Goal: Task Accomplishment & Management: Use online tool/utility

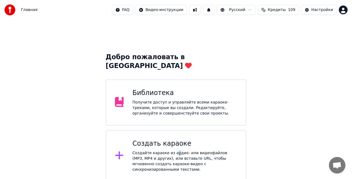
click at [173, 150] on div "Создайте караоке из аудио- или видеофайлов (MP3, MP4 и других), или вставьте UR…" at bounding box center [185, 161] width 105 height 22
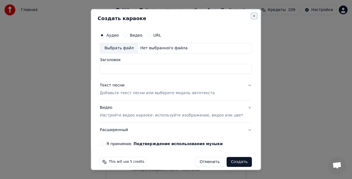
click at [252, 15] on button "Close" at bounding box center [254, 16] width 4 height 4
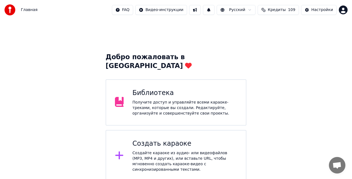
click at [168, 89] on div "Библиотека" at bounding box center [185, 93] width 105 height 9
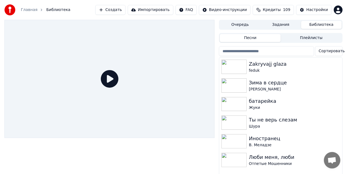
click at [119, 9] on button "Создать" at bounding box center [110, 10] width 30 height 10
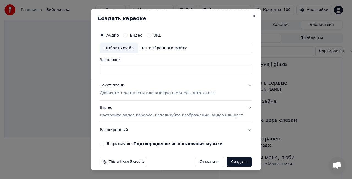
click at [123, 48] on div "Выбрать файл" at bounding box center [119, 48] width 38 height 10
type input "**********"
click at [134, 89] on div "Текст песни Добавьте текст песни или выберите модель автотекста" at bounding box center [157, 88] width 115 height 13
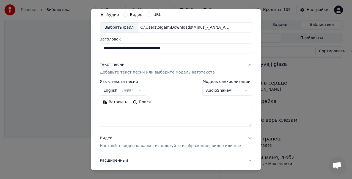
scroll to position [27, 0]
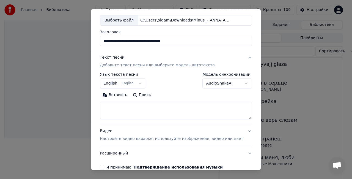
click at [136, 80] on button "English English" at bounding box center [123, 83] width 46 height 10
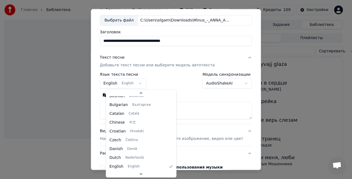
scroll to position [0, 0]
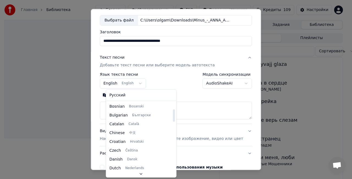
select select "**"
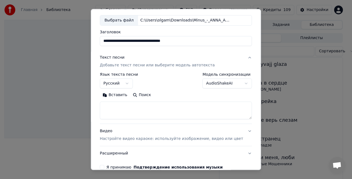
click at [128, 103] on textarea at bounding box center [176, 110] width 152 height 18
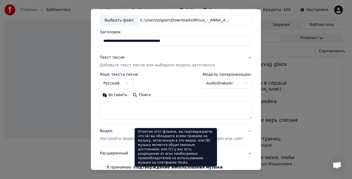
paste textarea "**********"
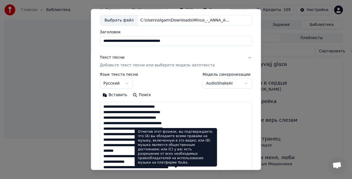
scroll to position [298, 0]
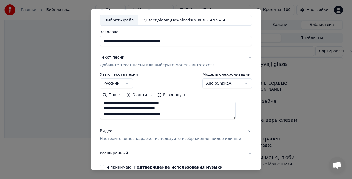
click at [182, 97] on button "Развернуть" at bounding box center [171, 94] width 35 height 9
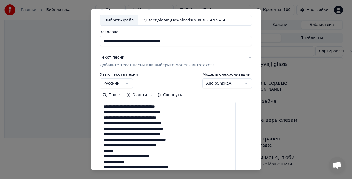
drag, startPoint x: 124, startPoint y: 150, endPoint x: 109, endPoint y: 152, distance: 14.5
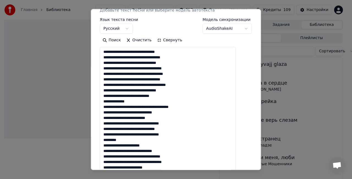
scroll to position [82, 0]
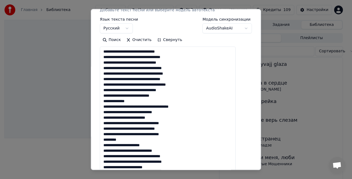
drag, startPoint x: 117, startPoint y: 139, endPoint x: 104, endPoint y: 139, distance: 12.6
click at [104, 139] on div "**********" at bounding box center [176, 180] width 156 height 471
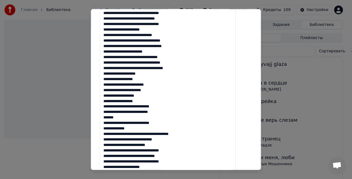
scroll to position [220, 0]
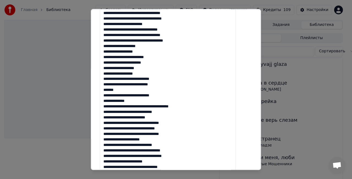
drag, startPoint x: 133, startPoint y: 90, endPoint x: 106, endPoint y: 90, distance: 26.1
click at [106, 90] on textarea at bounding box center [168, 68] width 136 height 318
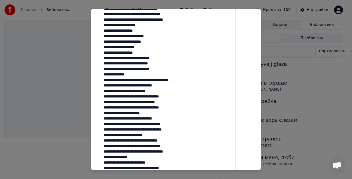
scroll to position [275, 0]
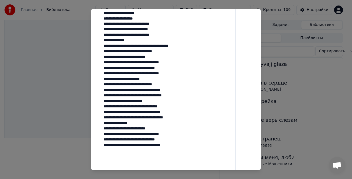
drag, startPoint x: 149, startPoint y: 122, endPoint x: 98, endPoint y: 123, distance: 50.6
click at [98, 123] on div "**********" at bounding box center [176, 89] width 170 height 161
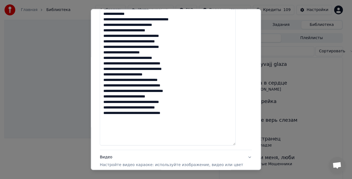
scroll to position [302, 0]
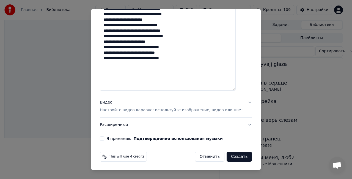
type textarea "**********"
click at [227, 103] on div "Видео Настройте видео караоке: используйте изображение, видео или цвет" at bounding box center [171, 106] width 143 height 13
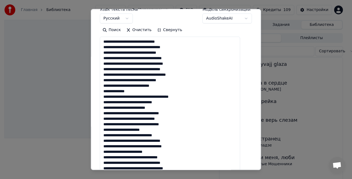
scroll to position [41, 0]
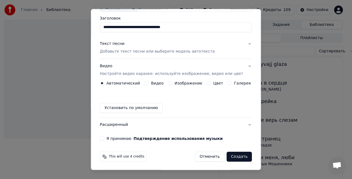
click at [188, 83] on label "Изображение" at bounding box center [189, 83] width 28 height 4
click at [172, 83] on button "Изображение" at bounding box center [170, 83] width 4 height 4
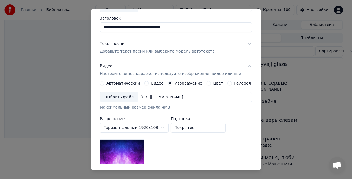
click at [125, 97] on div "Выбрать файл" at bounding box center [119, 97] width 38 height 10
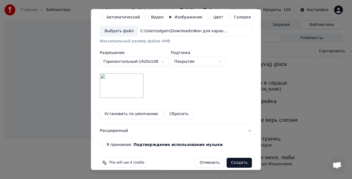
scroll to position [113, 0]
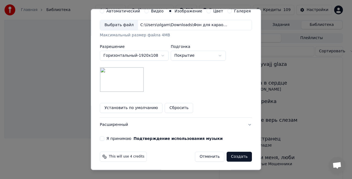
click at [104, 139] on button "Я принимаю Подтверждение использования музыки" at bounding box center [102, 138] width 4 height 4
click at [240, 123] on button "Расширенный" at bounding box center [176, 124] width 152 height 14
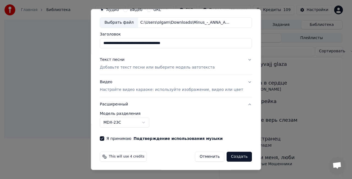
scroll to position [25, 0]
click at [240, 123] on div "**********" at bounding box center [176, 119] width 152 height 16
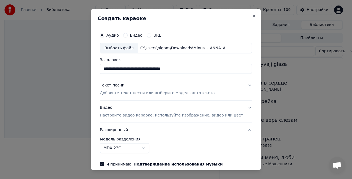
click at [240, 88] on button "Текст песни Добавьте текст песни или выберите модель автотекста" at bounding box center [176, 89] width 152 height 22
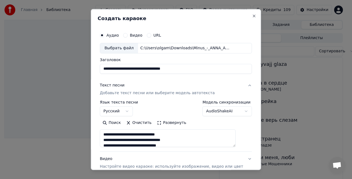
click at [233, 111] on body "**********" at bounding box center [173, 89] width 347 height 179
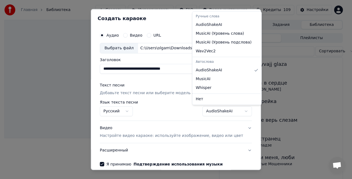
click at [238, 110] on body "**********" at bounding box center [173, 89] width 347 height 179
select select "**********"
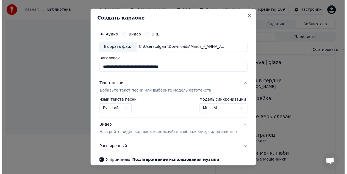
scroll to position [25, 0]
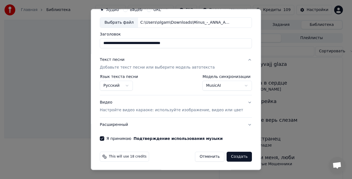
click at [233, 157] on button "Создать" at bounding box center [239, 156] width 25 height 10
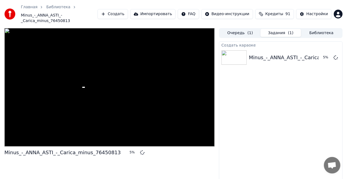
click at [316, 29] on button "Библиотека" at bounding box center [321, 33] width 41 height 8
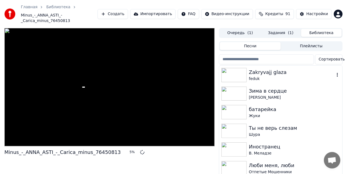
click at [277, 68] on div "Zakryvajj glaza" at bounding box center [292, 72] width 86 height 8
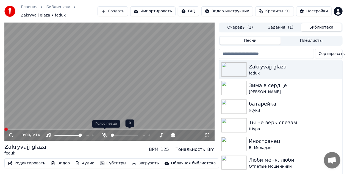
click at [106, 133] on icon at bounding box center [104, 135] width 5 height 4
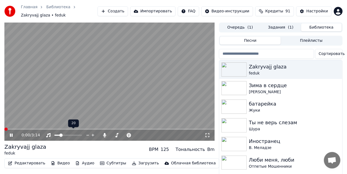
click at [60, 135] on span at bounding box center [56, 135] width 5 height 1
click at [58, 134] on span at bounding box center [58, 135] width 3 height 3
click at [59, 125] on video at bounding box center [109, 82] width 210 height 118
click at [60, 126] on video at bounding box center [109, 82] width 210 height 118
click at [60, 129] on span at bounding box center [109, 129] width 210 height 1
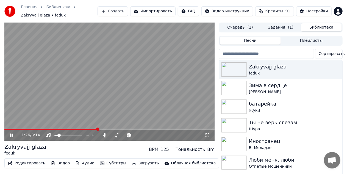
click at [98, 129] on span at bounding box center [109, 129] width 210 height 1
click at [13, 134] on icon at bounding box center [11, 135] width 3 height 3
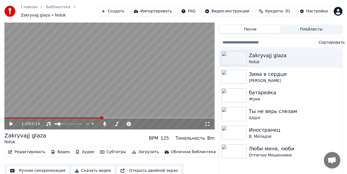
scroll to position [17, 0]
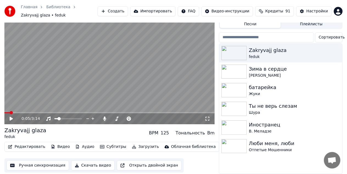
click at [10, 111] on span at bounding box center [11, 112] width 3 height 3
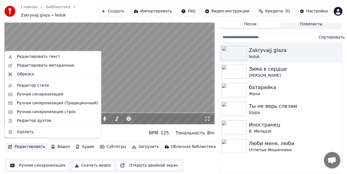
click at [26, 143] on button "Редактировать" at bounding box center [27, 147] width 42 height 8
click at [39, 96] on div "Ручная синхронизация" at bounding box center [40, 94] width 46 height 5
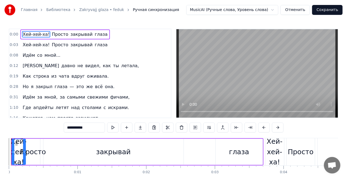
click at [47, 30] on div "Хей-хей-ха! Просто закрывай глаза" at bounding box center [64, 34] width 89 height 10
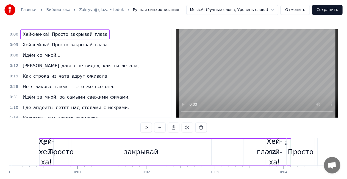
drag, startPoint x: 14, startPoint y: 142, endPoint x: 86, endPoint y: 149, distance: 72.0
click at [260, 128] on div "0:00 Хей-хей-ха! Просто закрывай глаза 0:03 Хей-хей-ха! Просто закрывай глаза 0…" at bounding box center [174, 111] width 330 height 165
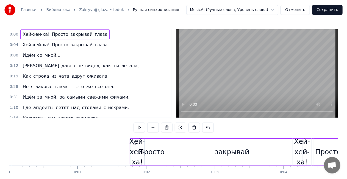
drag, startPoint x: 15, startPoint y: 142, endPoint x: 134, endPoint y: 142, distance: 118.8
click at [134, 142] on icon at bounding box center [135, 143] width 4 height 4
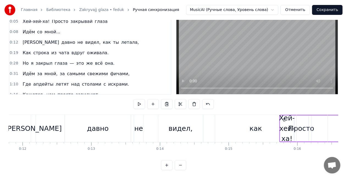
scroll to position [0, 814]
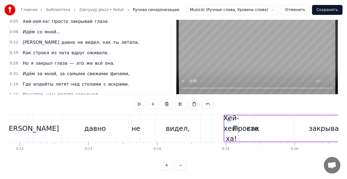
drag, startPoint x: 15, startPoint y: 115, endPoint x: 228, endPoint y: 120, distance: 212.8
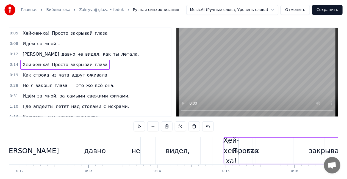
scroll to position [0, 0]
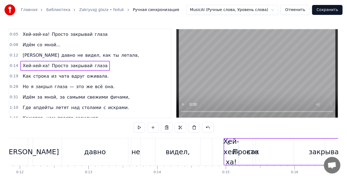
click at [47, 30] on div "Хей-хей-ха! Просто закрывай глаза" at bounding box center [64, 34] width 89 height 10
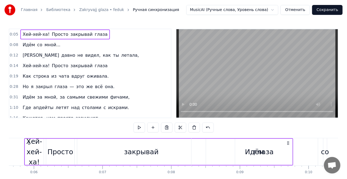
scroll to position [0, 375]
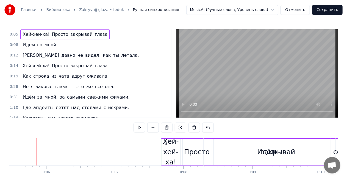
drag, startPoint x: 41, startPoint y: 142, endPoint x: 208, endPoint y: 140, distance: 166.9
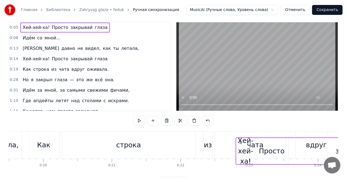
scroll to position [7, 0]
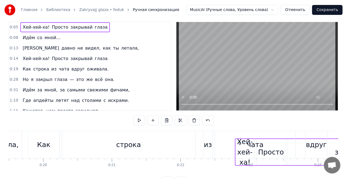
drag, startPoint x: 42, startPoint y: 142, endPoint x: 241, endPoint y: 133, distance: 199.0
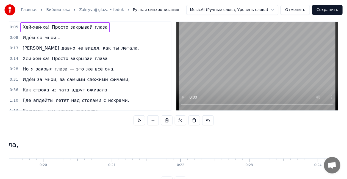
scroll to position [0, 0]
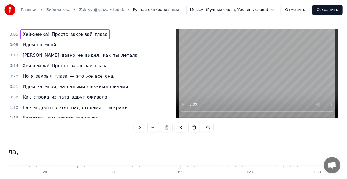
click at [21, 30] on div "Хей-хей-ха! Просто закрывай глаза" at bounding box center [64, 34] width 89 height 10
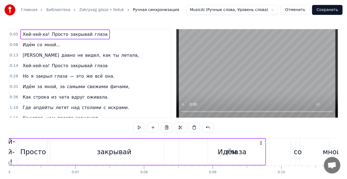
scroll to position [0, 375]
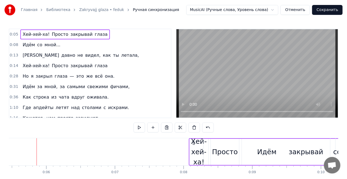
drag, startPoint x: 42, startPoint y: 142, endPoint x: 194, endPoint y: 134, distance: 152.8
click at [194, 134] on div "0:05 Хей-хей-ха! Просто закрывай глаза 0:08 Идём со мной... 0:13 Я давно не вид…" at bounding box center [174, 111] width 330 height 165
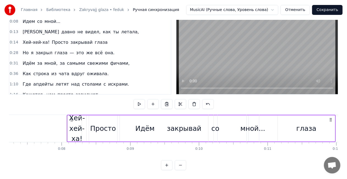
scroll to position [0, 512]
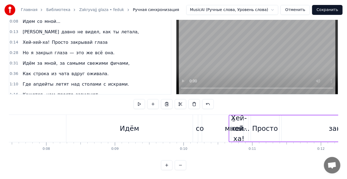
drag, startPoint x: 56, startPoint y: 115, endPoint x: 253, endPoint y: 113, distance: 196.8
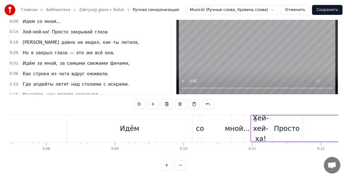
drag, startPoint x: 118, startPoint y: 114, endPoint x: 256, endPoint y: 115, distance: 138.0
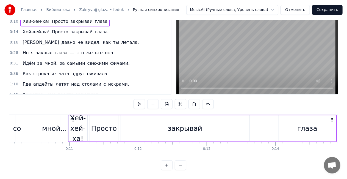
scroll to position [0, 757]
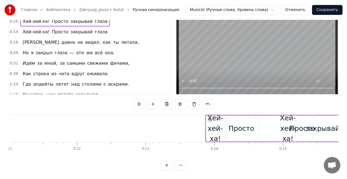
drag, startPoint x: 38, startPoint y: 115, endPoint x: 211, endPoint y: 106, distance: 172.9
click at [211, 106] on div "0:08 Идём со мной... 0:10 Хей-хей-ха! Просто закрывай глаза 0:14 Хей-хей-ха! Пр…" at bounding box center [174, 87] width 330 height 165
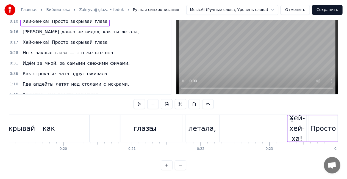
scroll to position [0, 1320]
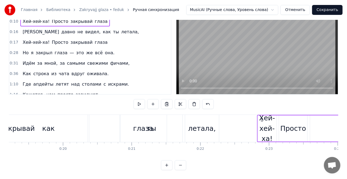
drag, startPoint x: 11, startPoint y: 116, endPoint x: 262, endPoint y: 118, distance: 250.4
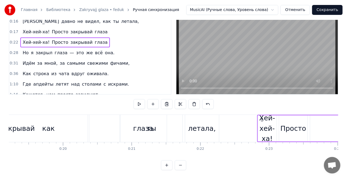
scroll to position [0, 0]
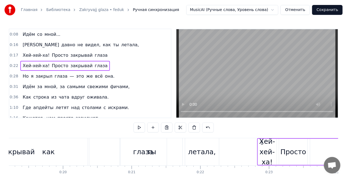
click at [38, 51] on div "Хей-хей-ха! Просто закрывай глаза" at bounding box center [64, 55] width 89 height 10
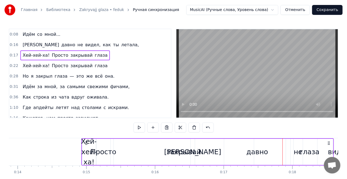
scroll to position [0, 953]
drag, startPoint x: 40, startPoint y: 142, endPoint x: 85, endPoint y: 139, distance: 45.5
click at [85, 139] on div "Хей-хей-ха! Просто закрывай глаза" at bounding box center [208, 151] width 253 height 27
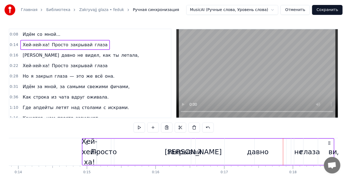
click at [32, 30] on div "Идём со мной..." at bounding box center [41, 34] width 42 height 10
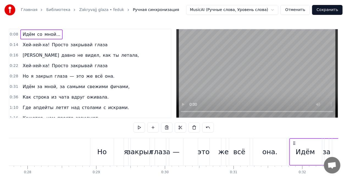
scroll to position [0, 1909]
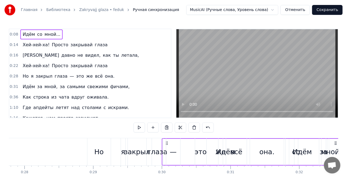
drag, startPoint x: 104, startPoint y: 141, endPoint x: 168, endPoint y: 140, distance: 64.1
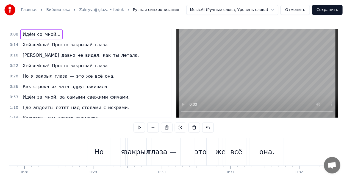
click at [22, 30] on div "Идём со мной..." at bounding box center [41, 34] width 42 height 10
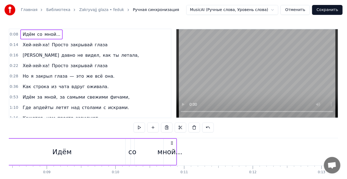
scroll to position [0, 542]
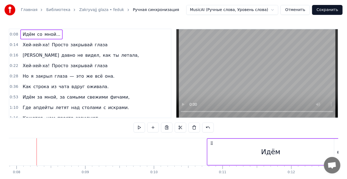
drag, startPoint x: 40, startPoint y: 142, endPoint x: 211, endPoint y: 139, distance: 171.3
click at [212, 138] on div "Идём со мной..." at bounding box center [296, 151] width 179 height 27
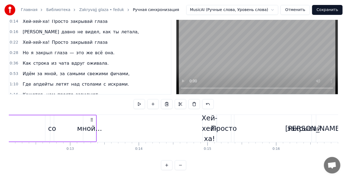
scroll to position [0, 756]
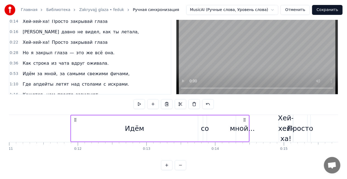
drag, startPoint x: 168, startPoint y: 114, endPoint x: 244, endPoint y: 115, distance: 76.4
click at [244, 117] on icon at bounding box center [244, 119] width 4 height 4
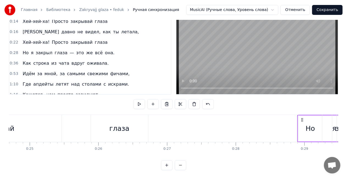
scroll to position [0, 1704]
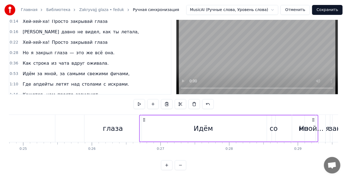
drag, startPoint x: 76, startPoint y: 116, endPoint x: 145, endPoint y: 109, distance: 69.0
click at [145, 109] on div "0:11 Идём со мной... 0:14 Хей-хей-ха! Просто закрывай глаза 0:16 Я давно не вид…" at bounding box center [174, 87] width 330 height 165
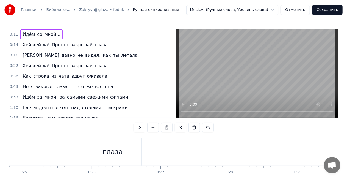
scroll to position [0, 0]
click at [32, 31] on div "Идём со мной..." at bounding box center [41, 34] width 42 height 10
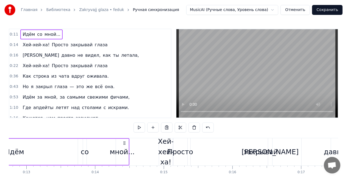
scroll to position [0, 790]
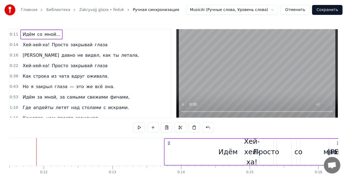
drag, startPoint x: 42, startPoint y: 143, endPoint x: 170, endPoint y: 140, distance: 128.2
click at [170, 140] on div "Идём со мной..." at bounding box center [253, 151] width 179 height 27
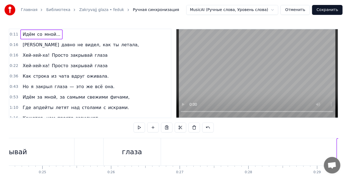
scroll to position [0, 1700]
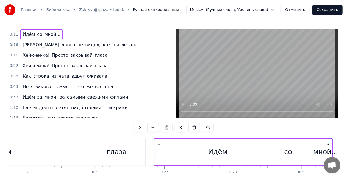
drag, startPoint x: 41, startPoint y: 143, endPoint x: 158, endPoint y: 140, distance: 117.7
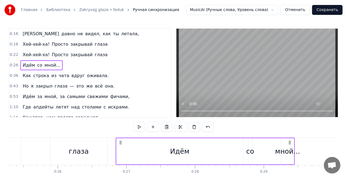
scroll to position [0, 0]
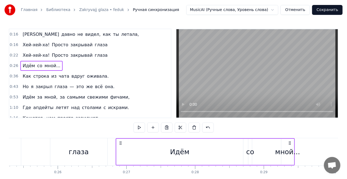
click at [39, 31] on div "Я давно не видел, как ты летала," at bounding box center [80, 34] width 121 height 10
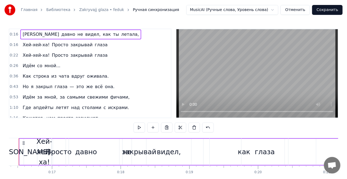
scroll to position [0, 1107]
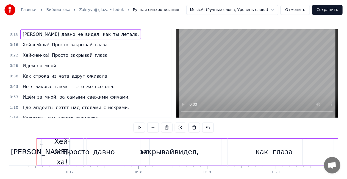
click at [30, 30] on div "Я давно не видел, как ты летала," at bounding box center [80, 34] width 121 height 10
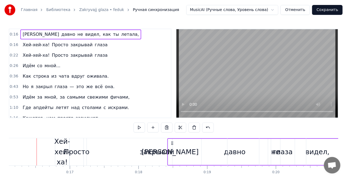
drag, startPoint x: 40, startPoint y: 142, endPoint x: 223, endPoint y: 142, distance: 183.4
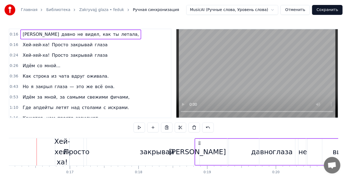
drag, startPoint x: 41, startPoint y: 142, endPoint x: 199, endPoint y: 141, distance: 158.1
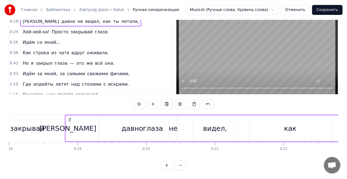
scroll to position [0, 1252]
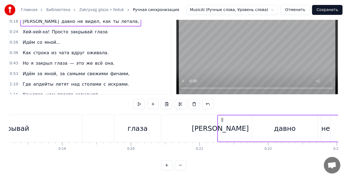
drag, startPoint x: 54, startPoint y: 115, endPoint x: 222, endPoint y: 121, distance: 168.1
drag, startPoint x: 54, startPoint y: 115, endPoint x: 220, endPoint y: 114, distance: 166.0
click at [220, 117] on icon at bounding box center [220, 119] width 4 height 4
drag, startPoint x: 54, startPoint y: 116, endPoint x: 221, endPoint y: 118, distance: 166.6
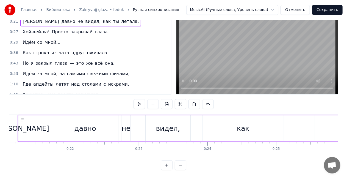
scroll to position [0, 1458]
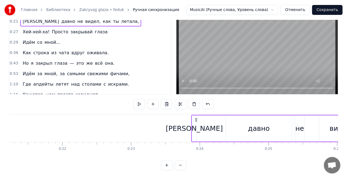
drag, startPoint x: 14, startPoint y: 114, endPoint x: 229, endPoint y: 117, distance: 214.4
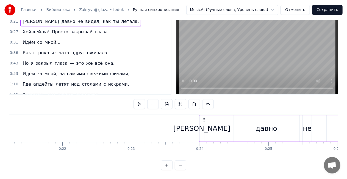
drag, startPoint x: 14, startPoint y: 115, endPoint x: 203, endPoint y: 118, distance: 189.2
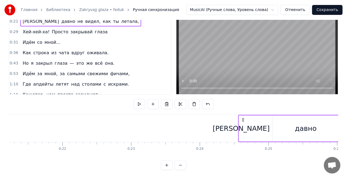
drag, startPoint x: 14, startPoint y: 115, endPoint x: 242, endPoint y: 108, distance: 228.8
click at [242, 108] on div "0:16 Хей-хей-ха! Просто закрывай глаза 0:21 Я давно не видел, как ты летала, 0:…" at bounding box center [174, 87] width 330 height 165
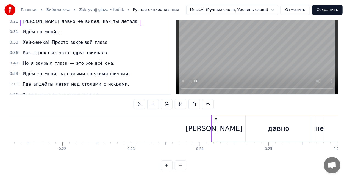
drag, startPoint x: 14, startPoint y: 116, endPoint x: 216, endPoint y: 114, distance: 201.2
click at [216, 117] on icon at bounding box center [216, 119] width 4 height 4
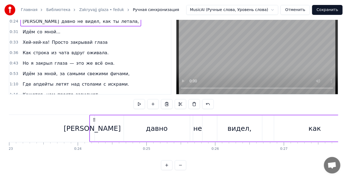
scroll to position [0, 1611]
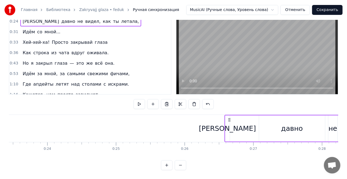
drag, startPoint x: 65, startPoint y: 115, endPoint x: 230, endPoint y: 120, distance: 165.6
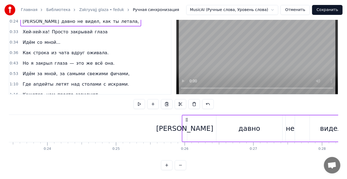
drag, startPoint x: 63, startPoint y: 114, endPoint x: 186, endPoint y: 111, distance: 122.9
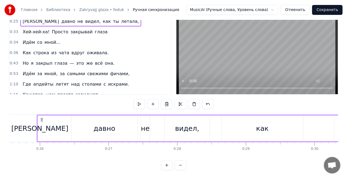
scroll to position [0, 1771]
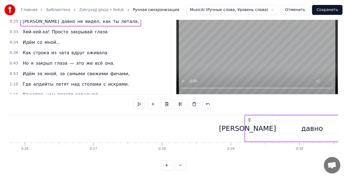
drag, startPoint x: 27, startPoint y: 114, endPoint x: 250, endPoint y: 113, distance: 222.9
click at [250, 117] on icon at bounding box center [249, 119] width 4 height 4
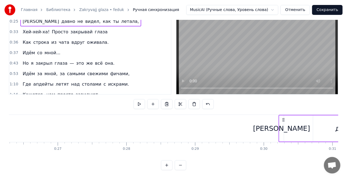
scroll to position [0, 1810]
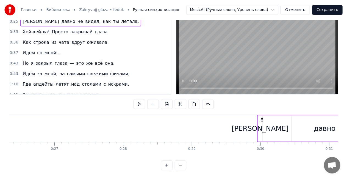
drag, startPoint x: 27, startPoint y: 115, endPoint x: 263, endPoint y: 121, distance: 235.7
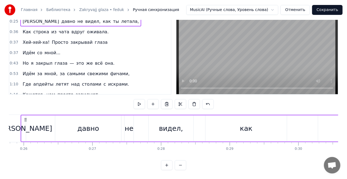
scroll to position [0, 1719]
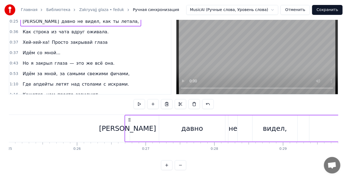
drag, startPoint x: 79, startPoint y: 114, endPoint x: 129, endPoint y: 114, distance: 50.6
click at [129, 117] on icon at bounding box center [129, 119] width 4 height 4
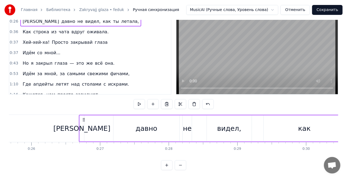
scroll to position [0, 1825]
drag, startPoint x: 23, startPoint y: 114, endPoint x: 81, endPoint y: 114, distance: 58.6
click at [81, 117] on icon at bounding box center [81, 119] width 4 height 4
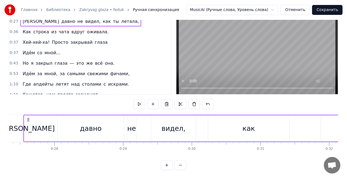
scroll to position [0, 1864]
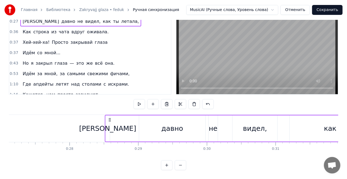
drag, startPoint x: 42, startPoint y: 116, endPoint x: 109, endPoint y: 113, distance: 66.3
click at [109, 117] on icon at bounding box center [109, 119] width 4 height 4
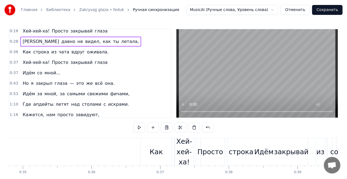
scroll to position [0, 0]
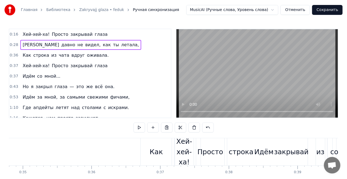
click at [37, 30] on div "Хей-хей-ха! Просто закрывай глаза" at bounding box center [64, 34] width 89 height 10
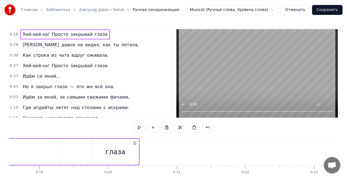
scroll to position [0, 1126]
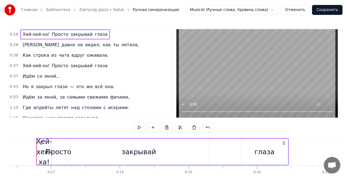
click at [39, 150] on div "Хей-хей-ха!" at bounding box center [44, 151] width 16 height 31
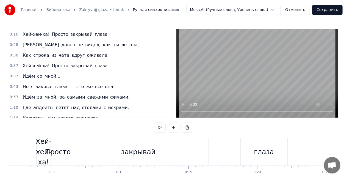
click at [43, 148] on div "Хей-хей-ха!" at bounding box center [44, 151] width 16 height 31
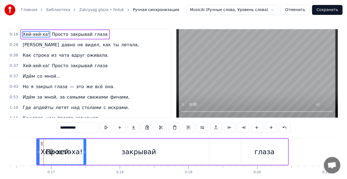
drag, startPoint x: 49, startPoint y: 153, endPoint x: 84, endPoint y: 148, distance: 34.4
click at [84, 148] on div at bounding box center [85, 151] width 2 height 25
click at [55, 34] on span "Просто" at bounding box center [60, 34] width 18 height 6
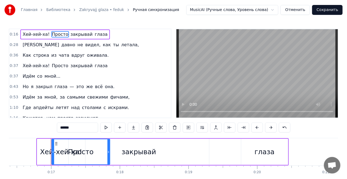
drag, startPoint x: 64, startPoint y: 151, endPoint x: 108, endPoint y: 142, distance: 45.4
click at [108, 142] on div at bounding box center [108, 151] width 2 height 25
click at [266, 147] on div "глаза" at bounding box center [265, 152] width 20 height 10
type input "*****"
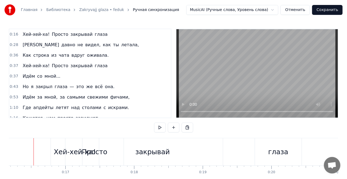
scroll to position [0, 1109]
click at [148, 156] on div "закрывай" at bounding box center [155, 152] width 35 height 10
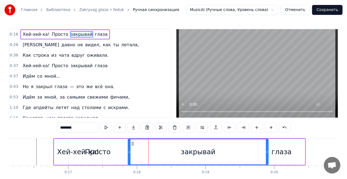
drag, startPoint x: 91, startPoint y: 142, endPoint x: 133, endPoint y: 140, distance: 42.4
click at [133, 140] on div "закрывай" at bounding box center [198, 151] width 140 height 25
click at [79, 147] on div "Просто" at bounding box center [98, 152] width 59 height 26
type input "******"
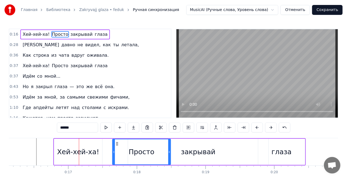
drag, startPoint x: 73, startPoint y: 143, endPoint x: 63, endPoint y: 147, distance: 11.0
click at [118, 142] on icon at bounding box center [117, 143] width 4 height 4
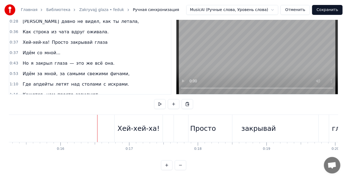
scroll to position [0, 1040]
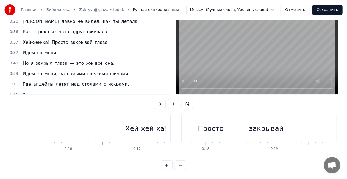
click at [136, 127] on div "Хей-хей-ха!" at bounding box center [146, 128] width 42 height 10
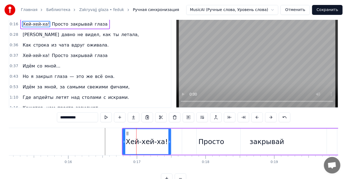
scroll to position [0, 0]
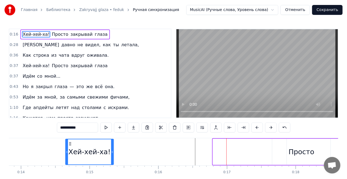
drag, startPoint x: 126, startPoint y: 143, endPoint x: 75, endPoint y: 147, distance: 51.0
click at [66, 142] on div "Хей-хей-ха!" at bounding box center [90, 151] width 48 height 25
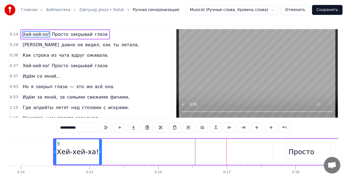
scroll to position [0, 948]
click at [103, 151] on div "Хей-хей-ха!" at bounding box center [79, 152] width 49 height 26
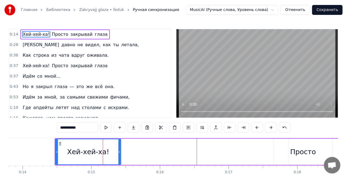
drag, startPoint x: 101, startPoint y: 151, endPoint x: 126, endPoint y: 150, distance: 24.8
click at [121, 150] on icon at bounding box center [119, 152] width 2 height 4
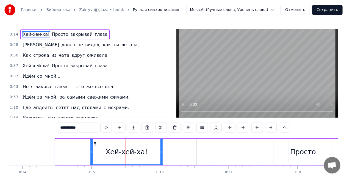
drag, startPoint x: 59, startPoint y: 143, endPoint x: 94, endPoint y: 141, distance: 35.0
click at [94, 141] on div "Хей-хей-ха!" at bounding box center [126, 151] width 72 height 25
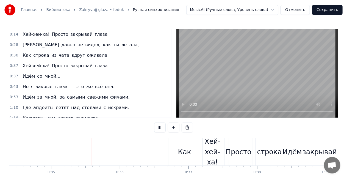
scroll to position [0, 2371]
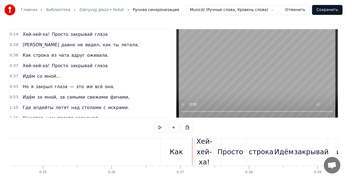
click at [275, 8] on html "Главная Библиотека Zakryvajj glaza • feduk Ручная синхронизация MusicAI (Ручные…" at bounding box center [173, 101] width 347 height 202
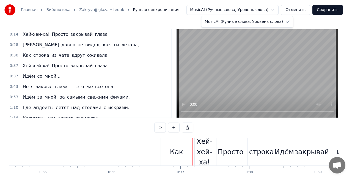
click at [277, 9] on html "Главная Библиотека Zakryvajj glaza • feduk Ручная синхронизация MusicAI (Ручные…" at bounding box center [176, 101] width 352 height 202
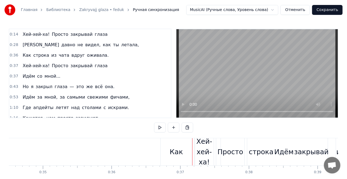
click at [302, 7] on button "Отменить" at bounding box center [295, 10] width 29 height 10
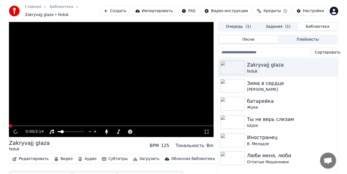
scroll to position [17, 0]
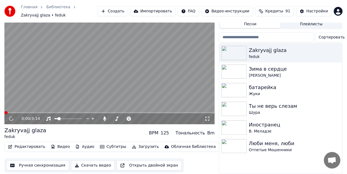
click at [105, 143] on button "Субтитры" at bounding box center [113, 147] width 31 height 8
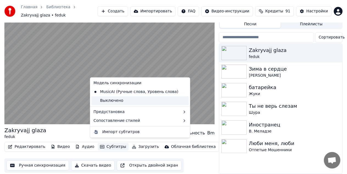
click at [119, 99] on div "Выключено" at bounding box center [140, 100] width 98 height 9
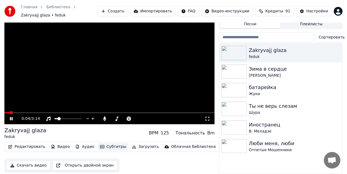
scroll to position [0, 0]
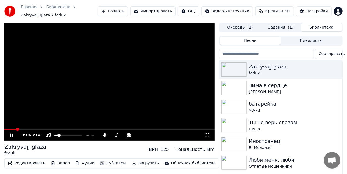
click at [54, 129] on span at bounding box center [109, 129] width 210 height 1
click at [73, 129] on span at bounding box center [109, 129] width 210 height 1
click at [104, 129] on span at bounding box center [109, 129] width 210 height 1
click at [19, 128] on span at bounding box center [19, 129] width 3 height 3
click at [104, 161] on button "Субтитры" at bounding box center [113, 163] width 31 height 8
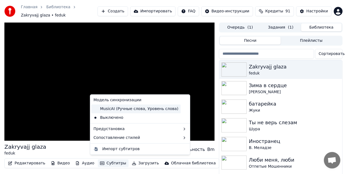
click at [113, 110] on div "MusicAI (Ручные слова, Уровень слова)" at bounding box center [135, 108] width 89 height 9
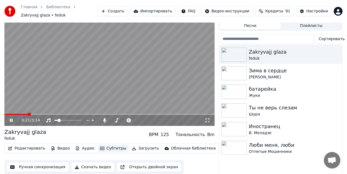
scroll to position [17, 0]
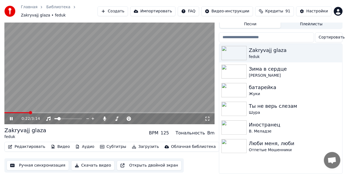
click at [18, 143] on button "Редактировать" at bounding box center [27, 147] width 42 height 8
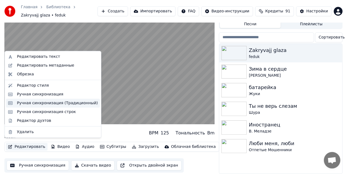
click at [46, 103] on div "Ручная синхронизация (Традиционный)" at bounding box center [57, 102] width 81 height 5
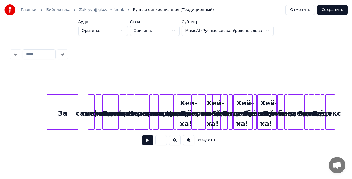
scroll to position [0, 5013]
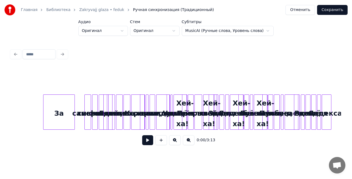
click at [120, 33] on html "Главная Библиотека Zakryvajj glaza • feduk Ручная синхронизация (Традиционный) …" at bounding box center [176, 80] width 352 height 161
click at [180, 31] on html "Главная Библиотека Zakryvajj glaza • feduk Ручная синхронизация (Традиционный) …" at bounding box center [176, 80] width 352 height 161
click at [263, 29] on html "Главная Библиотека Zakryvajj glaza • feduk Ручная синхронизация (Традиционный) …" at bounding box center [176, 80] width 352 height 161
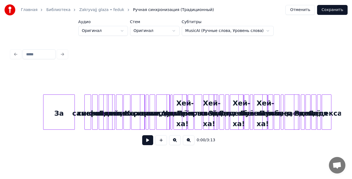
click at [263, 29] on html "Главная Библиотека Zakryvajj glaza • feduk Ручная синхронизация (Традиционный) …" at bounding box center [176, 80] width 352 height 161
click at [121, 32] on html "Главная Библиотека Zakryvajj glaza • feduk Ручная синхронизация (Традиционный) …" at bounding box center [176, 80] width 352 height 161
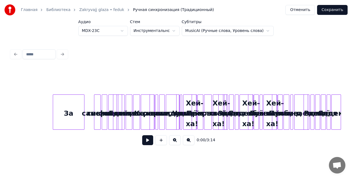
scroll to position [0, 5013]
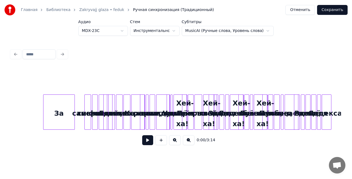
click at [128, 32] on html "Главная Библиотека Zakryvajj glaza • feduk Ручная синхронизация (Традиционный) …" at bounding box center [176, 80] width 352 height 161
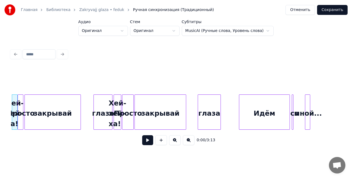
click at [147, 141] on button at bounding box center [147, 140] width 11 height 10
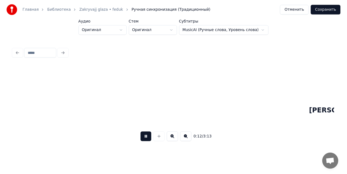
scroll to position [0, 330]
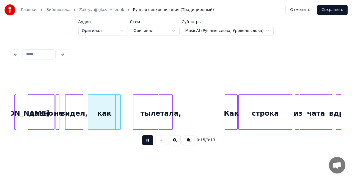
click at [147, 141] on button at bounding box center [147, 140] width 11 height 10
click at [84, 8] on link "Zakryvajj glaza • feduk" at bounding box center [101, 9] width 45 height 5
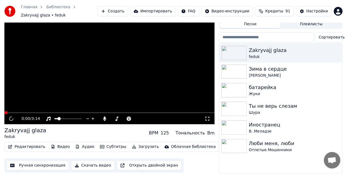
scroll to position [17, 0]
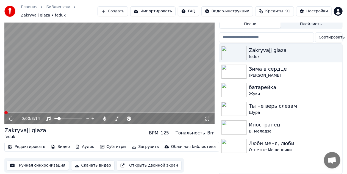
click at [26, 143] on button "Редактировать" at bounding box center [27, 147] width 42 height 8
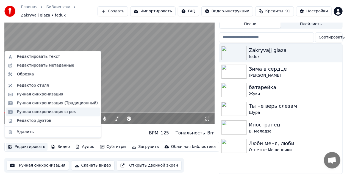
click at [43, 111] on div "Ручная синхронизация строк" at bounding box center [46, 111] width 59 height 5
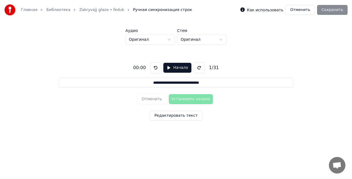
click at [169, 66] on button "Начало" at bounding box center [177, 68] width 28 height 10
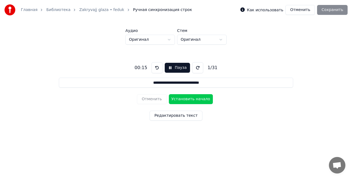
click at [189, 99] on button "Установить начало" at bounding box center [191, 99] width 44 height 10
click at [189, 99] on button "Установить конец" at bounding box center [191, 99] width 44 height 10
click at [189, 99] on button "Установить начало" at bounding box center [191, 99] width 44 height 10
click at [189, 99] on button "Установить конец" at bounding box center [191, 99] width 44 height 10
click at [189, 99] on button "Установить начало" at bounding box center [191, 99] width 44 height 10
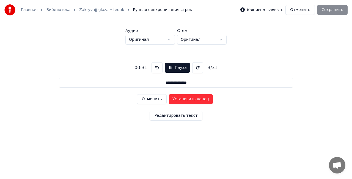
click at [189, 99] on button "Установить конец" at bounding box center [191, 99] width 44 height 10
click at [189, 99] on button "Установить начало" at bounding box center [191, 99] width 44 height 10
click at [189, 99] on button "Установить конец" at bounding box center [191, 99] width 44 height 10
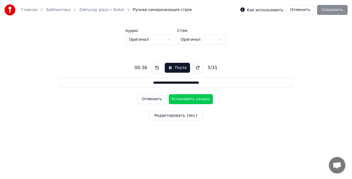
click at [189, 99] on button "Установить начало" at bounding box center [191, 99] width 44 height 10
click at [189, 99] on button "Установить конец" at bounding box center [191, 99] width 44 height 10
click at [189, 99] on button "Установить начало" at bounding box center [191, 99] width 44 height 10
click at [189, 99] on button "Установить конец" at bounding box center [191, 99] width 44 height 10
click at [189, 99] on button "Установить начало" at bounding box center [191, 99] width 44 height 10
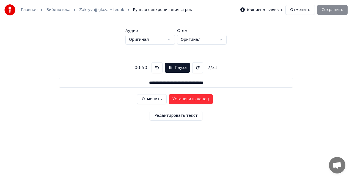
click at [189, 99] on button "Установить конец" at bounding box center [191, 99] width 44 height 10
click at [189, 99] on button "Установить начало" at bounding box center [191, 99] width 44 height 10
click at [189, 99] on button "Установить конец" at bounding box center [191, 99] width 44 height 10
click at [189, 99] on button "Установить начало" at bounding box center [191, 99] width 44 height 10
click at [189, 99] on button "Установить конец" at bounding box center [191, 99] width 44 height 10
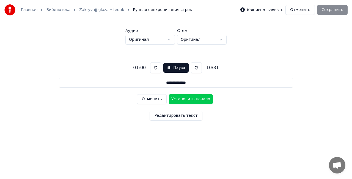
click at [189, 99] on button "Установить начало" at bounding box center [191, 99] width 44 height 10
click at [189, 99] on button "Установить конец" at bounding box center [191, 99] width 44 height 10
click at [189, 99] on button "Установить начало" at bounding box center [191, 99] width 44 height 10
click at [189, 99] on button "Установить конец" at bounding box center [191, 99] width 44 height 10
click at [189, 99] on button "Установить начало" at bounding box center [191, 99] width 44 height 10
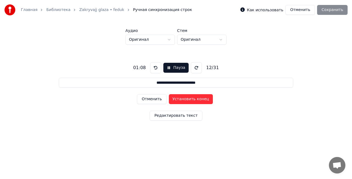
click at [189, 99] on button "Установить конец" at bounding box center [191, 99] width 44 height 10
click at [189, 99] on button "Установить начало" at bounding box center [191, 99] width 44 height 10
click at [189, 99] on button "Установить конец" at bounding box center [191, 99] width 44 height 10
click at [189, 99] on button "Установить начало" at bounding box center [191, 99] width 44 height 10
click at [189, 99] on button "Установить конец" at bounding box center [191, 99] width 44 height 10
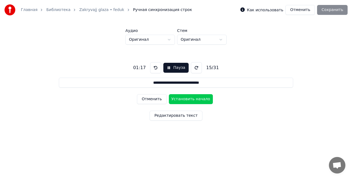
click at [189, 99] on button "Установить начало" at bounding box center [191, 99] width 44 height 10
click at [189, 99] on button "Установить конец" at bounding box center [191, 99] width 44 height 10
type input "**********"
click at [339, 9] on div "Как использовать Отменить Сохранить" at bounding box center [293, 10] width 107 height 10
click at [296, 11] on button "Отменить" at bounding box center [299, 10] width 29 height 10
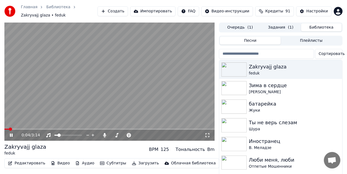
scroll to position [17, 0]
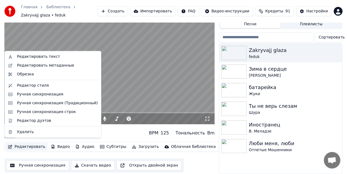
click at [20, 143] on button "Редактировать" at bounding box center [27, 147] width 42 height 8
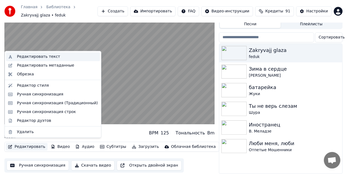
click at [40, 56] on div "Редактировать текст" at bounding box center [38, 56] width 43 height 5
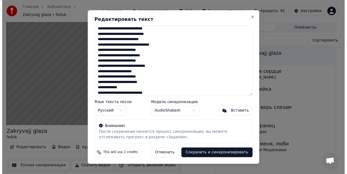
scroll to position [82, 0]
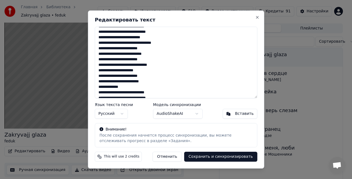
click at [194, 111] on button "AudioShakeAI" at bounding box center [177, 114] width 49 height 10
click at [258, 18] on button "Close" at bounding box center [257, 17] width 4 height 4
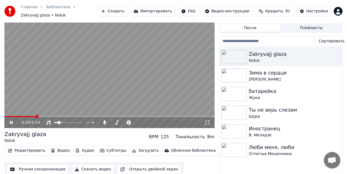
scroll to position [17, 0]
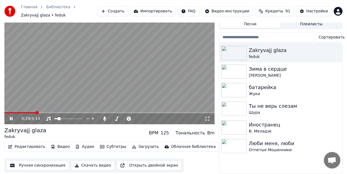
click at [31, 162] on button "Ручная синхронизация" at bounding box center [38, 166] width 62 height 10
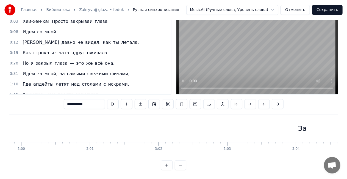
scroll to position [0, 12427]
click at [249, 124] on div "За" at bounding box center [234, 128] width 79 height 27
type input "**"
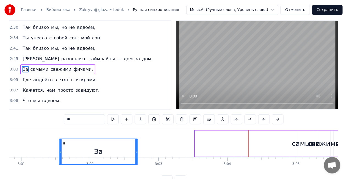
scroll to position [0, 12427]
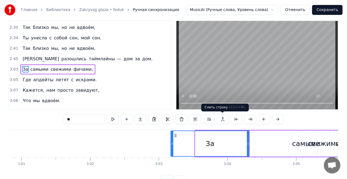
drag, startPoint x: 200, startPoint y: 143, endPoint x: 217, endPoint y: 123, distance: 26.3
click at [217, 123] on div "0:00 Хей-хей-ха! Просто закрывай глаза 0:03 Хей-хей-ха! Просто закрывай глаза 0…" at bounding box center [174, 102] width 330 height 165
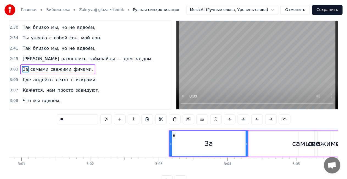
click at [49, 64] on div "За самыми свежими фичами," at bounding box center [57, 69] width 75 height 10
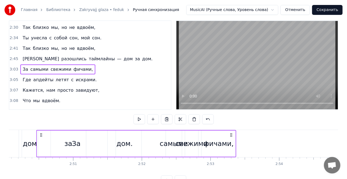
scroll to position [0, 11686]
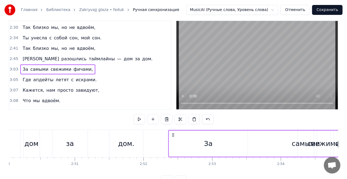
drag, startPoint x: 173, startPoint y: 134, endPoint x: 173, endPoint y: 127, distance: 6.6
click at [173, 127] on div "0:00 Хей-хей-ха! Просто закрывай глаза 0:03 Хей-хей-ха! Просто закрывай глаза 0…" at bounding box center [174, 102] width 330 height 165
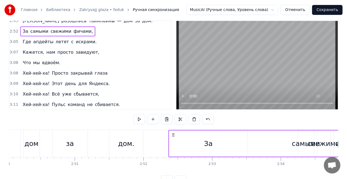
scroll to position [230, 0]
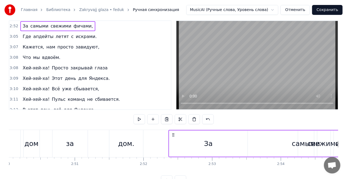
click at [30, 32] on div "Где апдейты летят с искрами." at bounding box center [59, 37] width 79 height 10
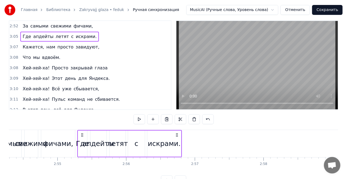
scroll to position [0, 11975]
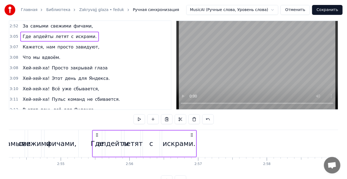
drag, startPoint x: 41, startPoint y: 134, endPoint x: 97, endPoint y: 129, distance: 56.1
click at [97, 129] on div "0:00 Хей-хей-ха! Просто закрывай глаза 0:03 Хей-хей-ха! Просто закрывай глаза 0…" at bounding box center [174, 102] width 330 height 165
click at [30, 42] on div "Кажется, нам просто завидуют," at bounding box center [60, 47] width 81 height 10
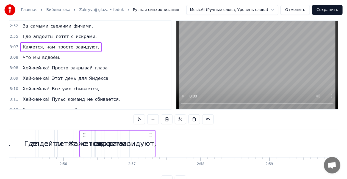
scroll to position [0, 12040]
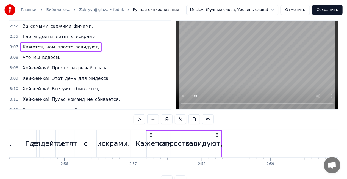
drag, startPoint x: 40, startPoint y: 134, endPoint x: 173, endPoint y: 132, distance: 132.8
click at [173, 132] on div "Кажется, нам просто завидуют," at bounding box center [184, 143] width 76 height 27
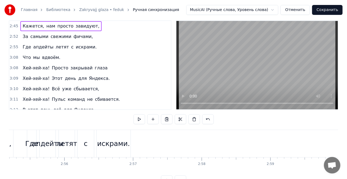
scroll to position [209, 0]
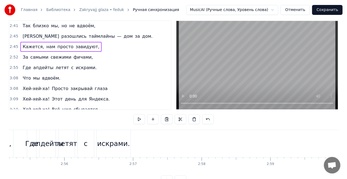
click at [25, 43] on span "Кажется," at bounding box center [33, 46] width 23 height 6
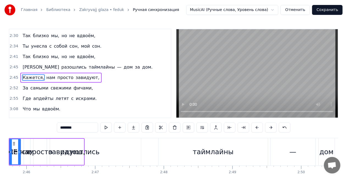
scroll to position [0, 11363]
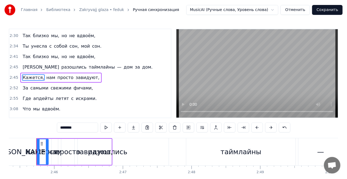
click at [33, 73] on div "Кажется, нам просто завидуют," at bounding box center [60, 78] width 81 height 10
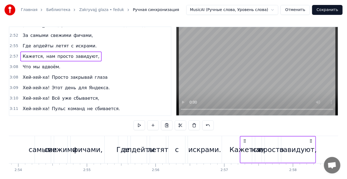
scroll to position [230, 0]
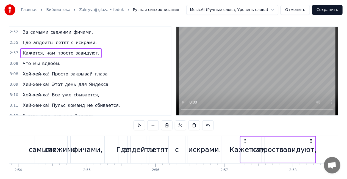
click at [20, 59] on div "Что мы вдвоём." at bounding box center [41, 64] width 42 height 10
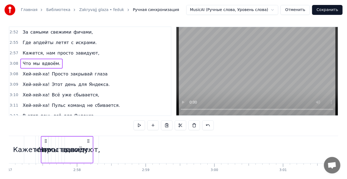
scroll to position [0, 12152]
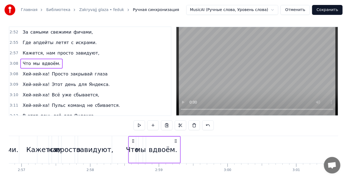
drag, startPoint x: 40, startPoint y: 141, endPoint x: 132, endPoint y: 135, distance: 92.0
click at [133, 136] on div "Что мы вдвоём." at bounding box center [154, 149] width 53 height 27
click at [27, 69] on div "Хей-хей-ха! Просто закрывай глаза" at bounding box center [64, 74] width 89 height 10
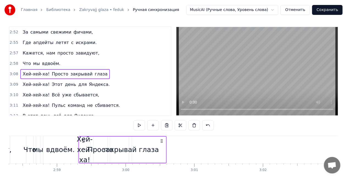
scroll to position [0, 12254]
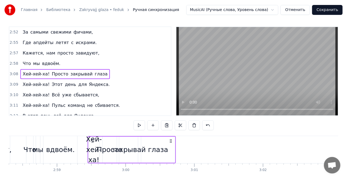
drag, startPoint x: 41, startPoint y: 141, endPoint x: 93, endPoint y: 131, distance: 53.2
click at [93, 131] on div "0:00 Хей-хей-ха! Просто закрывай глаза 0:03 Хей-хей-ха! Просто закрывай глаза 0…" at bounding box center [174, 108] width 330 height 165
click at [30, 79] on div "Хей-хей-ха! Этот день для Яндекса." at bounding box center [66, 84] width 92 height 10
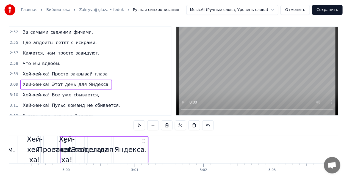
scroll to position [0, 12313]
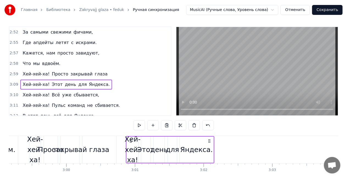
drag, startPoint x: 36, startPoint y: 140, endPoint x: 130, endPoint y: 134, distance: 93.6
click at [130, 134] on div "0:00 Хей-хей-ха! Просто закрывай глаза 0:03 Хей-хей-ха! Просто закрывай глаза 0…" at bounding box center [174, 108] width 330 height 165
click at [39, 90] on div "Хей-хей-ха! Всё уже сбывается," at bounding box center [60, 95] width 81 height 10
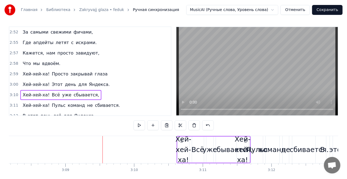
scroll to position [0, 13014]
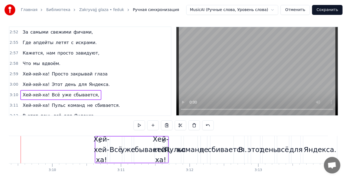
drag, startPoint x: 125, startPoint y: 136, endPoint x: 106, endPoint y: 136, distance: 19.8
click at [108, 136] on div "Хей-хей-ха! Всё уже сбывается," at bounding box center [132, 149] width 74 height 27
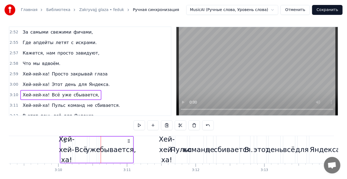
drag, startPoint x: 96, startPoint y: 140, endPoint x: 79, endPoint y: 141, distance: 16.5
click at [68, 141] on div "Хей-хей-ха! Всё уже сбывается," at bounding box center [97, 149] width 74 height 27
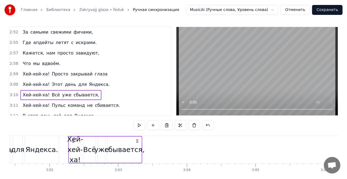
drag, startPoint x: 64, startPoint y: 139, endPoint x: 73, endPoint y: 128, distance: 14.0
click at [73, 128] on div "0:00 Хей-хей-ха! Просто закрывай глаза 0:03 Хей-хей-ха! Просто закрывай глаза 0…" at bounding box center [174, 108] width 330 height 165
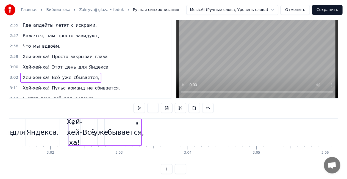
scroll to position [28, 0]
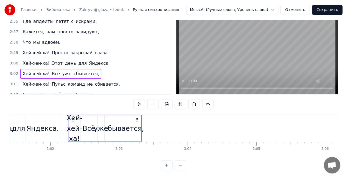
click at [43, 90] on div "В этот день всё для Яндекса." at bounding box center [58, 95] width 77 height 10
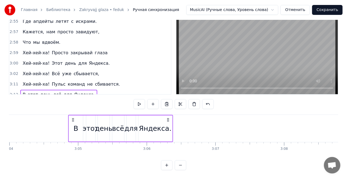
scroll to position [0, 12645]
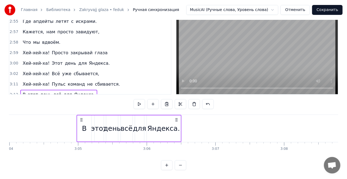
drag, startPoint x: 239, startPoint y: 115, endPoint x: 82, endPoint y: 111, distance: 157.0
click at [82, 115] on div "В этот день всё для Яндекса." at bounding box center [129, 128] width 105 height 27
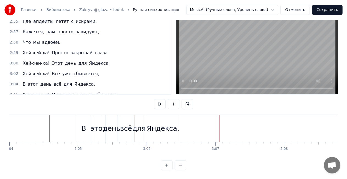
click at [59, 90] on div "Хей-хей-ха! [PERSON_NAME] команд не сбивается." at bounding box center [71, 95] width 102 height 10
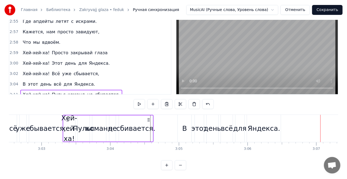
scroll to position [0, 12542]
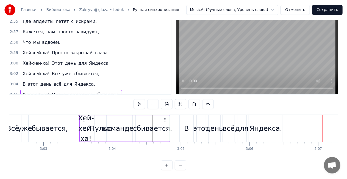
drag, startPoint x: 169, startPoint y: 114, endPoint x: 84, endPoint y: 111, distance: 85.8
click at [84, 115] on div "Хей-хей-ха! [PERSON_NAME] команд не сбивается." at bounding box center [124, 128] width 91 height 27
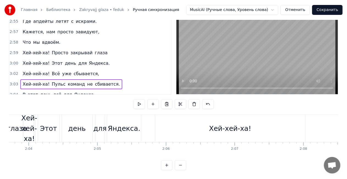
scroll to position [0, 8517]
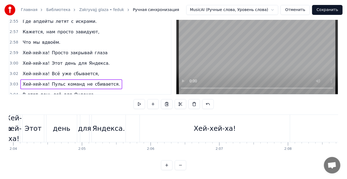
click at [162, 120] on div "Хей-хей-ха!" at bounding box center [215, 128] width 150 height 27
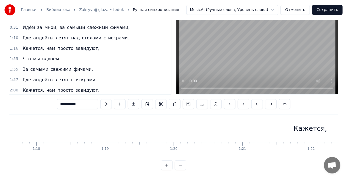
scroll to position [55, 0]
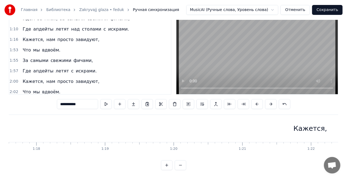
click at [49, 35] on div "Кажется, нам просто завидуют," at bounding box center [60, 40] width 81 height 10
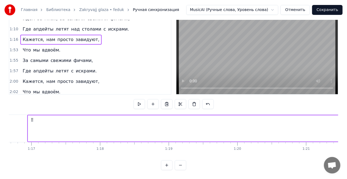
scroll to position [0, 5260]
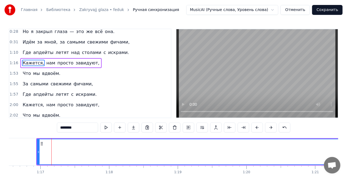
scroll to position [43, 0]
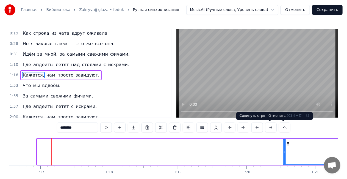
drag, startPoint x: 38, startPoint y: 152, endPoint x: 267, endPoint y: 142, distance: 229.5
click at [294, 137] on div "0:00 Хей-хей-ха! Просто закрывай глаза 0:03 Хей-хей-ха! Просто закрывай глаза 0…" at bounding box center [174, 111] width 330 height 165
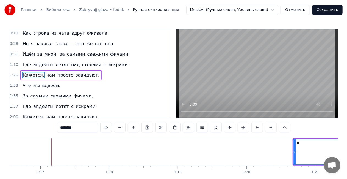
click at [33, 60] on div "Где апдейты летят над столами с искрами." at bounding box center [75, 65] width 111 height 10
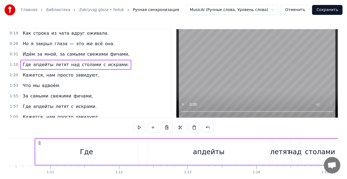
scroll to position [0, 4836]
click at [52, 144] on div "Где" at bounding box center [88, 152] width 103 height 26
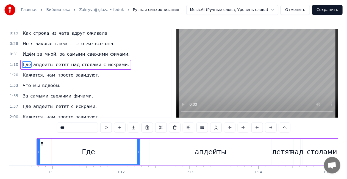
scroll to position [33, 0]
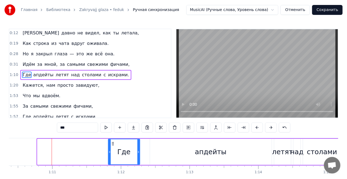
drag, startPoint x: 38, startPoint y: 153, endPoint x: 69, endPoint y: 151, distance: 31.7
click at [108, 150] on div "Где" at bounding box center [124, 152] width 32 height 26
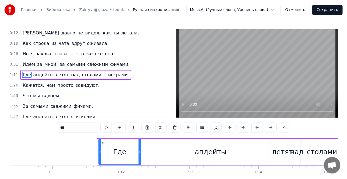
drag, startPoint x: 101, startPoint y: 143, endPoint x: 102, endPoint y: 140, distance: 3.0
click at [102, 140] on div "Где" at bounding box center [120, 151] width 42 height 25
click at [50, 70] on div "Где апдейты летят над столами с искрами." at bounding box center [75, 75] width 111 height 10
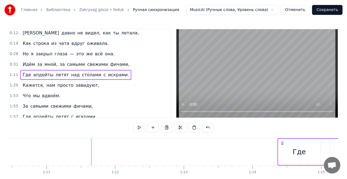
drag, startPoint x: 107, startPoint y: 142, endPoint x: 280, endPoint y: 137, distance: 173.2
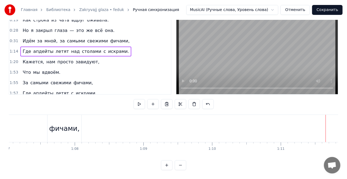
scroll to position [0, 4600]
click at [73, 128] on div "фичами," at bounding box center [72, 128] width 31 height 10
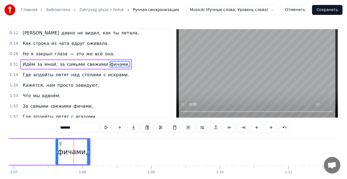
scroll to position [23, 0]
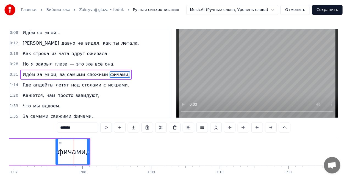
click at [34, 70] on div "Идём за мной, за самыми свежими фичами," at bounding box center [75, 75] width 111 height 10
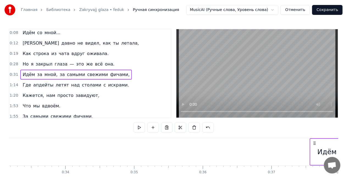
scroll to position [0, 2300]
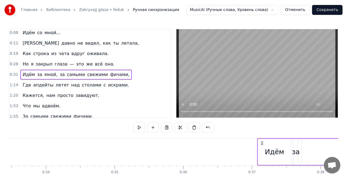
drag, startPoint x: 42, startPoint y: 142, endPoint x: 263, endPoint y: 137, distance: 221.1
click at [263, 137] on div "0:00 Хей-хей-ха! Просто закрывай глаза 0:03 Хей-хей-ха! Просто закрывай глаза 0…" at bounding box center [174, 111] width 330 height 165
click at [31, 59] on div "Но я закрыл глаза — это же всё она." at bounding box center [68, 64] width 96 height 10
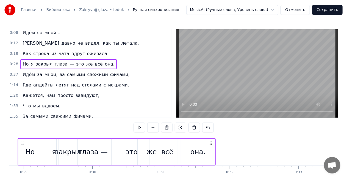
scroll to position [0, 1959]
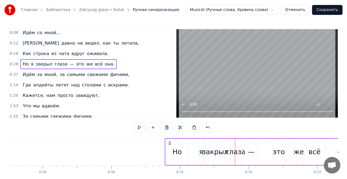
drag, startPoint x: 42, startPoint y: 142, endPoint x: 172, endPoint y: 133, distance: 130.1
click at [172, 133] on div "0:00 Хей-хей-ха! Просто закрывай глаза 0:03 Хей-хей-ха! Просто закрывай глаза 0…" at bounding box center [174, 111] width 330 height 165
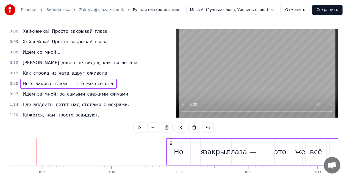
scroll to position [0, 0]
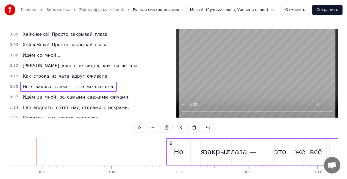
click at [43, 71] on div "Как строка из чата вдруг оживала." at bounding box center [65, 76] width 90 height 10
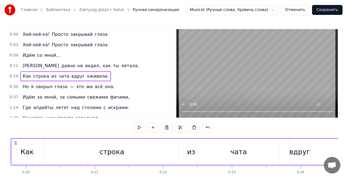
scroll to position [0, 1332]
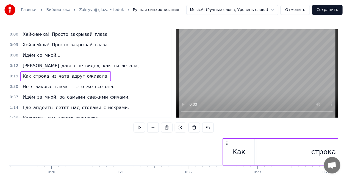
drag, startPoint x: 60, startPoint y: 142, endPoint x: 248, endPoint y: 140, distance: 187.8
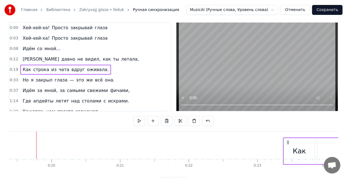
scroll to position [8, 0]
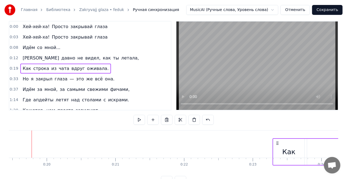
drag, startPoint x: 74, startPoint y: 143, endPoint x: 280, endPoint y: 142, distance: 206.7
click at [280, 142] on icon at bounding box center [277, 143] width 4 height 4
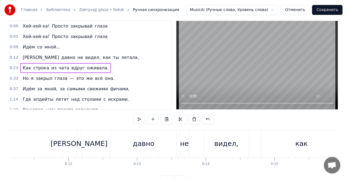
scroll to position [0, 0]
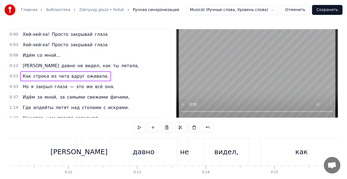
click at [45, 61] on div "Я давно не видел, как ты летала," at bounding box center [80, 66] width 121 height 10
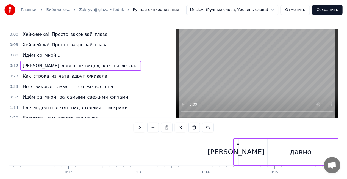
drag, startPoint x: 81, startPoint y: 142, endPoint x: 238, endPoint y: 131, distance: 157.1
click at [238, 131] on div "0:00 Хей-хей-ха! Просто закрывай глаза 0:03 Хей-хей-ха! Просто закрывай глаза 0…" at bounding box center [174, 111] width 330 height 165
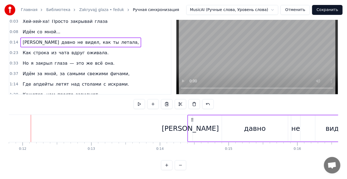
scroll to position [0, 933]
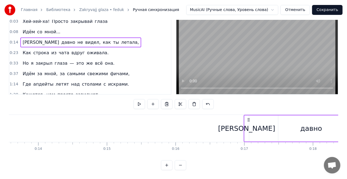
drag, startPoint x: 70, startPoint y: 115, endPoint x: 242, endPoint y: 117, distance: 172.4
click at [249, 117] on icon at bounding box center [249, 119] width 4 height 4
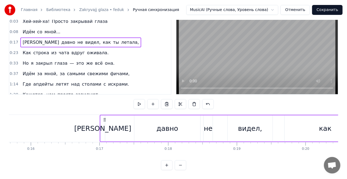
scroll to position [0, 1100]
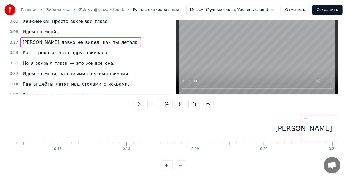
drag, startPoint x: 81, startPoint y: 116, endPoint x: 306, endPoint y: 118, distance: 225.4
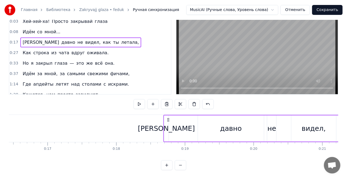
drag, startPoint x: 52, startPoint y: 115, endPoint x: 168, endPoint y: 119, distance: 115.8
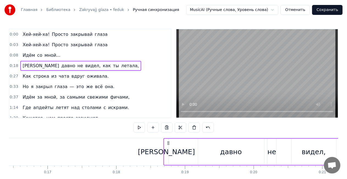
click at [38, 54] on span "со" at bounding box center [40, 55] width 6 height 6
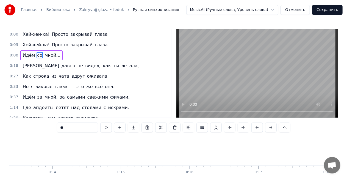
click at [42, 51] on div "Идём со мной..." at bounding box center [41, 55] width 42 height 10
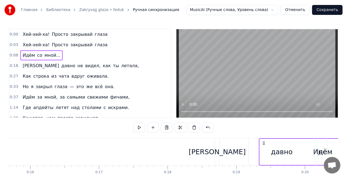
scroll to position [0, 1083]
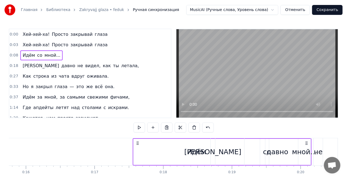
drag, startPoint x: 43, startPoint y: 142, endPoint x: 139, endPoint y: 138, distance: 96.3
click at [139, 138] on div "Идём со мной..." at bounding box center [222, 151] width 179 height 27
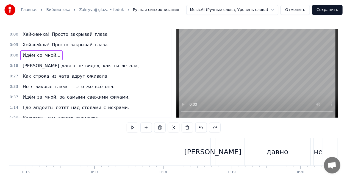
click at [26, 61] on div "Я давно не видел, как ты летала," at bounding box center [80, 66] width 121 height 10
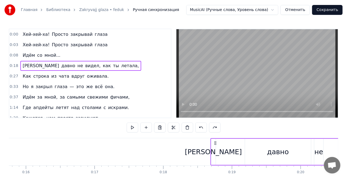
click at [34, 51] on div "Идём со мной..." at bounding box center [41, 55] width 42 height 10
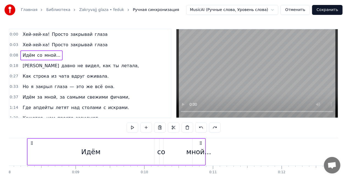
scroll to position [0, 542]
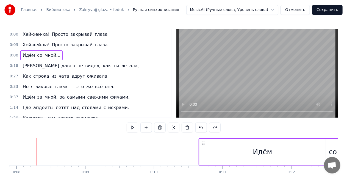
drag, startPoint x: 40, startPoint y: 141, endPoint x: 230, endPoint y: 138, distance: 190.5
click at [230, 138] on div "Идём со мной..." at bounding box center [287, 151] width 179 height 27
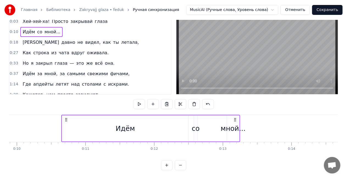
scroll to position [0, 725]
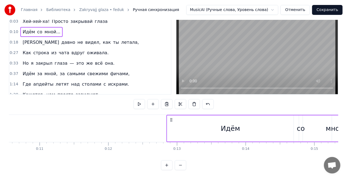
drag, startPoint x: 23, startPoint y: 117, endPoint x: 172, endPoint y: 112, distance: 149.1
click at [172, 115] on div "Идём со мной..." at bounding box center [255, 128] width 179 height 27
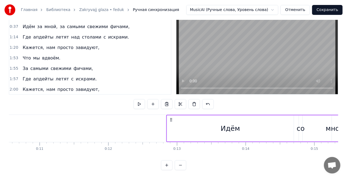
scroll to position [55, 0]
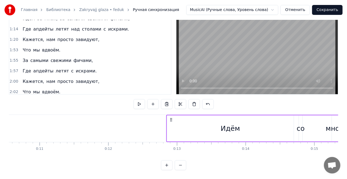
click at [29, 35] on div "Кажется, нам просто завидуют," at bounding box center [60, 40] width 81 height 10
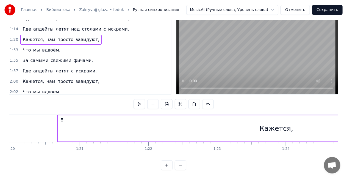
scroll to position [0, 5517]
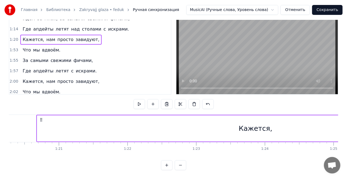
click at [46, 115] on div "Кажется," at bounding box center [255, 128] width 437 height 26
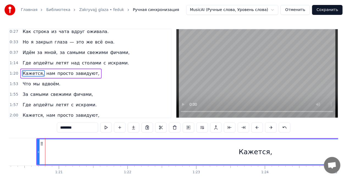
scroll to position [43, 0]
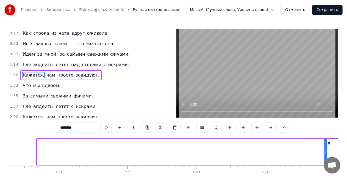
drag, startPoint x: 38, startPoint y: 151, endPoint x: 285, endPoint y: 146, distance: 246.6
click at [324, 140] on div "Кажется," at bounding box center [256, 152] width 438 height 26
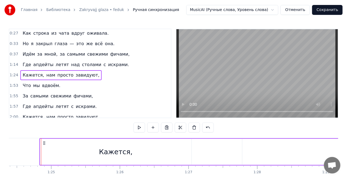
scroll to position [0, 5804]
click at [40, 146] on div "Кажется," at bounding box center [110, 152] width 151 height 26
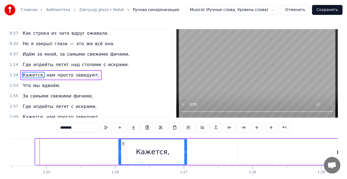
drag, startPoint x: 35, startPoint y: 153, endPoint x: 200, endPoint y: 141, distance: 165.1
click at [144, 149] on div "Кажется," at bounding box center [152, 152] width 69 height 26
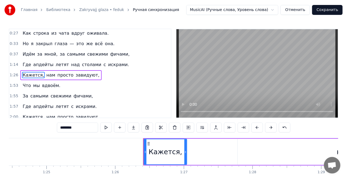
click at [251, 149] on div "нам" at bounding box center [344, 152] width 212 height 26
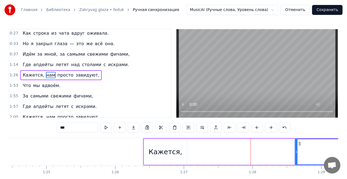
drag, startPoint x: 242, startPoint y: 153, endPoint x: 297, endPoint y: 147, distance: 54.7
click at [297, 147] on div at bounding box center [297, 151] width 2 height 25
click at [75, 72] on span "завидуют," at bounding box center [87, 75] width 25 height 6
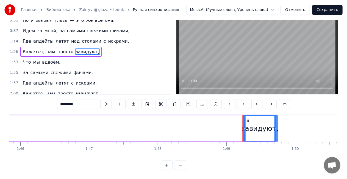
scroll to position [0, 7250]
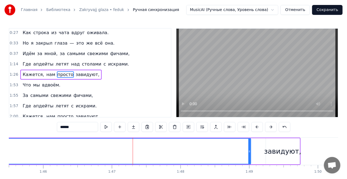
scroll to position [0, 0]
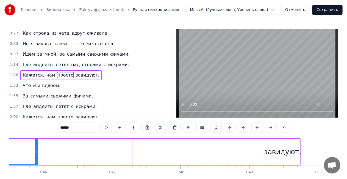
drag, startPoint x: 250, startPoint y: 150, endPoint x: 34, endPoint y: 147, distance: 216.1
click at [35, 146] on div at bounding box center [36, 151] width 2 height 25
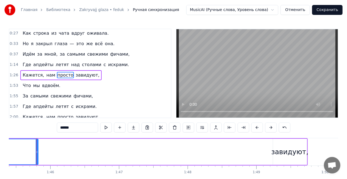
click at [296, 154] on div "завидуют," at bounding box center [289, 152] width 37 height 10
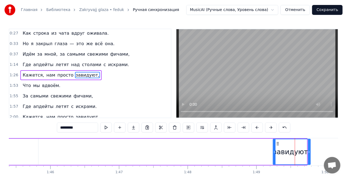
drag, startPoint x: 305, startPoint y: 151, endPoint x: 279, endPoint y: 148, distance: 26.4
click at [308, 150] on icon at bounding box center [309, 152] width 2 height 4
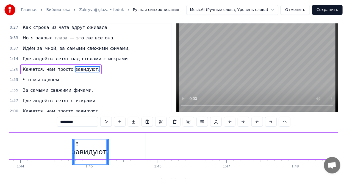
scroll to position [0, 7134]
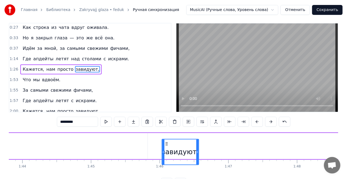
drag, startPoint x: 196, startPoint y: 145, endPoint x: 165, endPoint y: 126, distance: 35.8
click at [165, 126] on div "0:00 Хей-хей-ха! Просто закрывай глаза 0:03 Хей-хей-ха! Просто закрывай глаза 0…" at bounding box center [174, 105] width 330 height 165
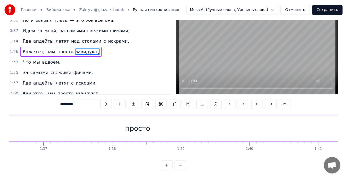
scroll to position [0, 6624]
click at [160, 116] on div "просто" at bounding box center [146, 128] width 1024 height 26
type input "******"
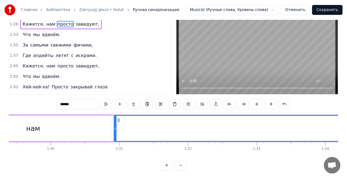
scroll to position [0, 6121]
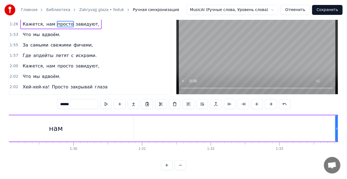
drag, startPoint x: 138, startPoint y: 124, endPoint x: 335, endPoint y: 113, distance: 197.1
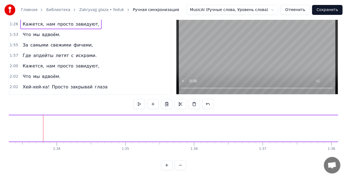
scroll to position [0, 6419]
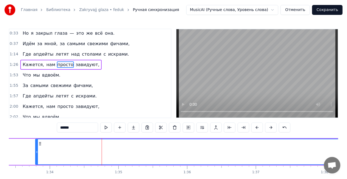
scroll to position [0, 0]
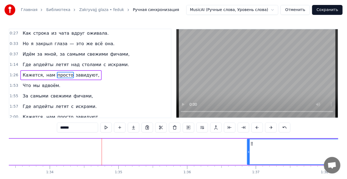
drag, startPoint x: 36, startPoint y: 153, endPoint x: 246, endPoint y: 142, distance: 210.3
click at [250, 143] on div at bounding box center [249, 151] width 2 height 25
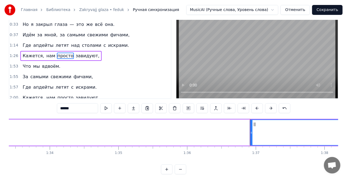
scroll to position [27, 0]
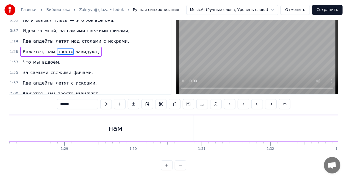
click at [153, 123] on div "нам" at bounding box center [115, 128] width 155 height 26
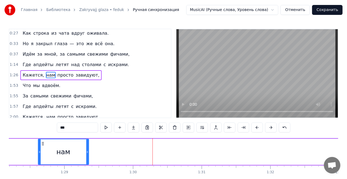
drag, startPoint x: 181, startPoint y: 151, endPoint x: 87, endPoint y: 149, distance: 94.9
click at [87, 149] on div at bounding box center [87, 151] width 2 height 25
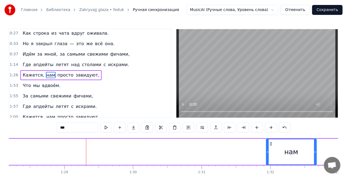
drag, startPoint x: 42, startPoint y: 144, endPoint x: 227, endPoint y: 160, distance: 185.7
click at [273, 142] on icon at bounding box center [271, 143] width 4 height 4
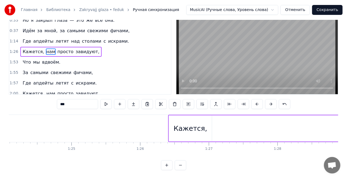
click at [182, 123] on div "Кажется," at bounding box center [191, 128] width 34 height 10
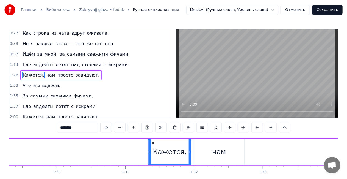
drag, startPoint x: 207, startPoint y: 139, endPoint x: 154, endPoint y: 137, distance: 53.1
click at [154, 137] on div "0:00 Хей-хей-ха! Просто закрывай глаза 0:03 Хей-хей-ха! Просто закрывай глаза 0…" at bounding box center [174, 111] width 330 height 165
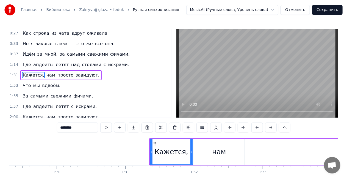
click at [57, 75] on span "просто" at bounding box center [65, 75] width 17 height 6
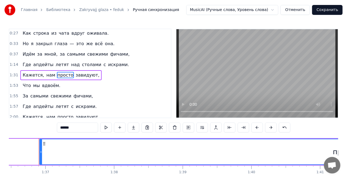
scroll to position [0, 6632]
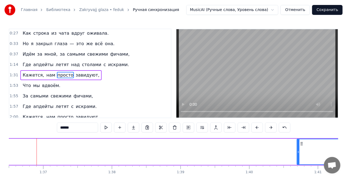
drag, startPoint x: 38, startPoint y: 152, endPoint x: 298, endPoint y: 148, distance: 260.1
click at [298, 148] on div at bounding box center [298, 151] width 2 height 25
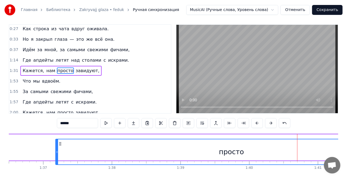
scroll to position [5, 0]
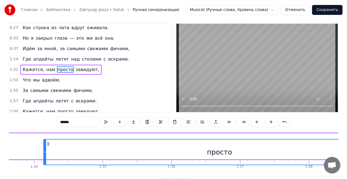
drag, startPoint x: 300, startPoint y: 142, endPoint x: 52, endPoint y: 136, distance: 248.3
click at [49, 129] on div "0:00 Хей-хей-ха! Просто закрывай глаза 0:03 Хей-хей-ха! Просто закрывай глаза 0…" at bounding box center [174, 105] width 330 height 165
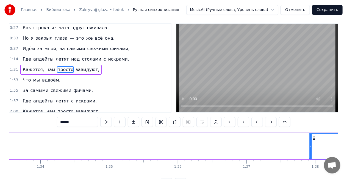
drag, startPoint x: 47, startPoint y: 146, endPoint x: 310, endPoint y: 139, distance: 263.7
click at [310, 139] on div at bounding box center [311, 146] width 2 height 25
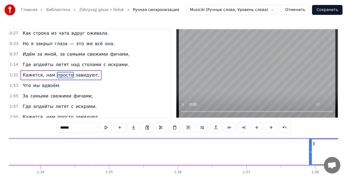
click at [75, 72] on span "завидуют," at bounding box center [87, 75] width 25 height 6
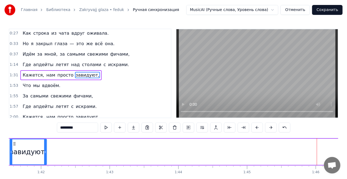
scroll to position [0, 6954]
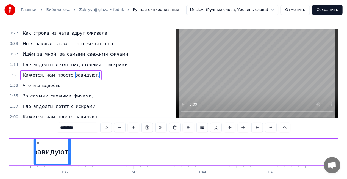
drag, startPoint x: 41, startPoint y: 142, endPoint x: 35, endPoint y: 142, distance: 5.8
click at [36, 142] on icon at bounding box center [38, 143] width 4 height 4
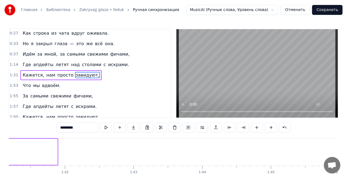
scroll to position [28, 0]
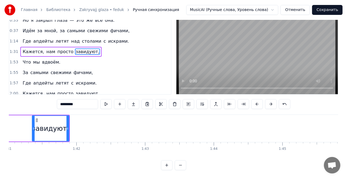
click at [57, 48] on span "просто" at bounding box center [65, 51] width 17 height 6
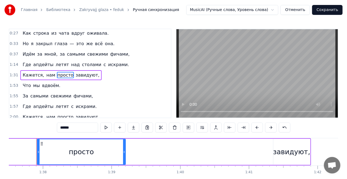
click at [294, 155] on div "завидуют," at bounding box center [291, 152] width 37 height 10
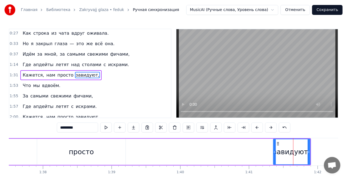
click at [73, 156] on div "просто" at bounding box center [81, 152] width 25 height 10
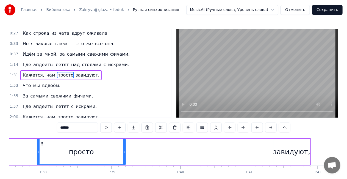
click at [281, 148] on div "завидуют," at bounding box center [291, 152] width 37 height 10
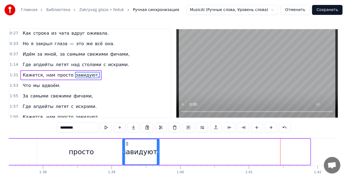
drag, startPoint x: 278, startPoint y: 143, endPoint x: 116, endPoint y: 144, distance: 161.4
click at [125, 144] on icon at bounding box center [127, 143] width 4 height 4
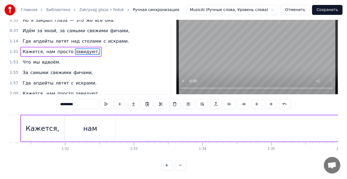
scroll to position [0, 6236]
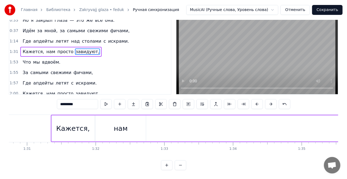
click at [134, 126] on div "нам" at bounding box center [121, 128] width 50 height 26
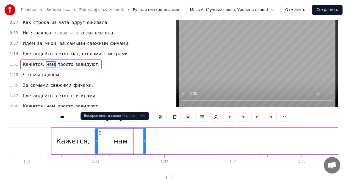
scroll to position [0, 0]
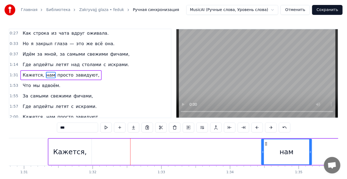
drag, startPoint x: 100, startPoint y: 142, endPoint x: 270, endPoint y: 139, distance: 170.2
click at [277, 138] on div "Кажется, нам просто завидуют," at bounding box center [330, 151] width 564 height 27
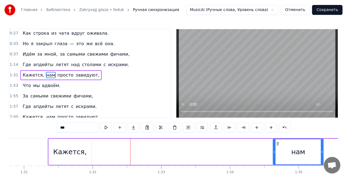
scroll to position [0, 6239]
click at [54, 152] on div "Кажется," at bounding box center [69, 152] width 43 height 26
type input "********"
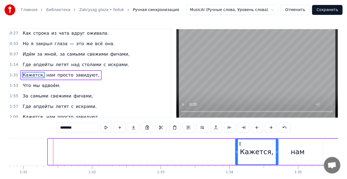
drag, startPoint x: 53, startPoint y: 142, endPoint x: 240, endPoint y: 135, distance: 187.9
click at [240, 135] on div "0:00 Хей-хей-ха! Просто закрывай глаза 0:03 Хей-хей-ха! Просто закрывай глаза 0…" at bounding box center [174, 111] width 330 height 165
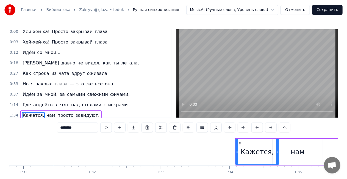
scroll to position [0, 0]
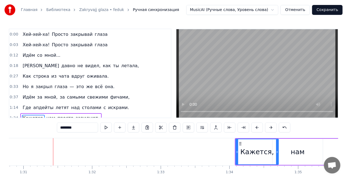
click at [64, 30] on div "Хей-хей-ха! Просто закрывай глаза" at bounding box center [64, 34] width 89 height 10
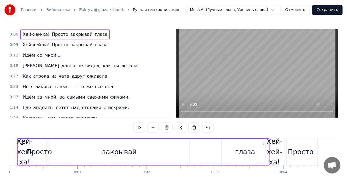
drag, startPoint x: 15, startPoint y: 142, endPoint x: 21, endPoint y: 140, distance: 6.5
click at [21, 140] on div "Хей-хей-ха! Просто закрывай глаза" at bounding box center [143, 151] width 253 height 27
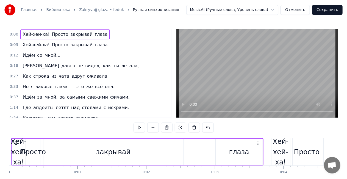
click at [333, 9] on button "Сохранить" at bounding box center [327, 10] width 31 height 10
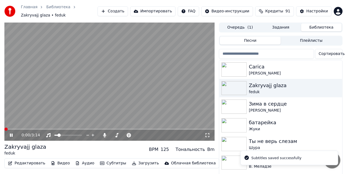
click at [232, 26] on button "Очередь ( 1 )" at bounding box center [240, 27] width 41 height 8
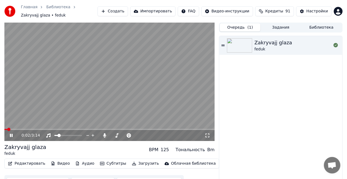
click at [278, 23] on button "Задания" at bounding box center [281, 27] width 41 height 8
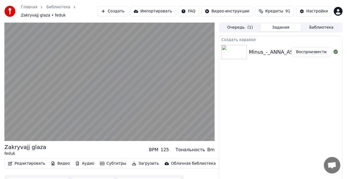
click at [310, 51] on button "Воспроизвести" at bounding box center [312, 52] width 40 height 10
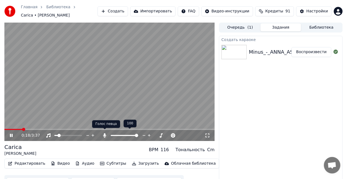
click at [104, 134] on icon at bounding box center [104, 135] width 5 height 4
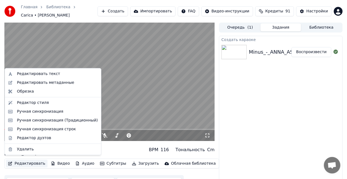
click at [21, 159] on button "Редактировать" at bounding box center [27, 163] width 42 height 8
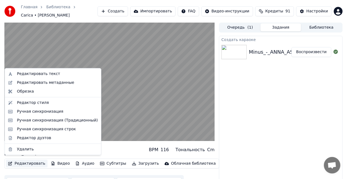
drag, startPoint x: 45, startPoint y: 103, endPoint x: 54, endPoint y: 73, distance: 31.6
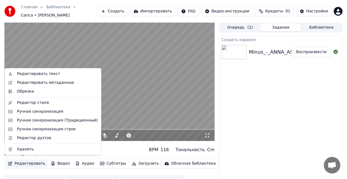
click at [20, 160] on button "Редактировать" at bounding box center [27, 163] width 42 height 8
click at [30, 72] on div "Редактировать текст" at bounding box center [38, 73] width 43 height 5
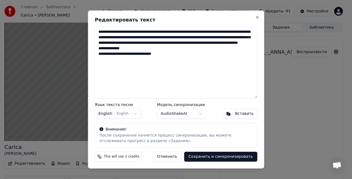
click at [122, 114] on body "**********" at bounding box center [173, 89] width 347 height 179
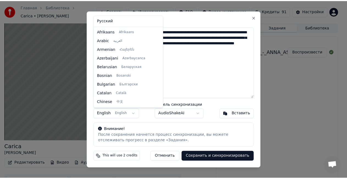
scroll to position [44, 0]
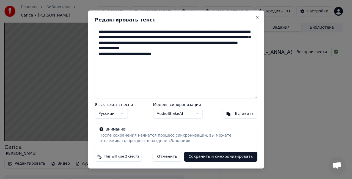
click at [195, 113] on body "**********" at bounding box center [173, 89] width 347 height 179
click at [209, 155] on button "Сохранить и синхронизировать" at bounding box center [220, 156] width 73 height 10
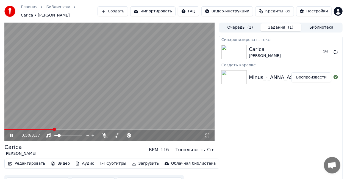
click at [148, 74] on video at bounding box center [109, 82] width 210 height 118
click at [280, 74] on div "Minus_-_ANNA_ASTI_-_Carica_minus_76450813" at bounding box center [307, 77] width 117 height 8
click at [285, 53] on div "Carica [PERSON_NAME]" at bounding box center [280, 51] width 63 height 13
click at [278, 73] on div "Minus_-_ANNA_ASTI_-_Carica_minus_76450813" at bounding box center [307, 77] width 117 height 8
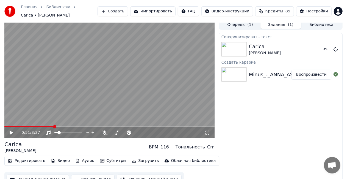
scroll to position [0, 0]
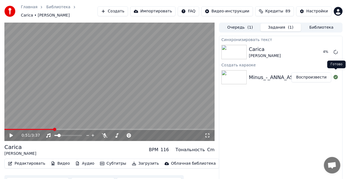
click at [336, 75] on icon at bounding box center [336, 77] width 4 height 4
click at [283, 45] on div "Carica [PERSON_NAME]" at bounding box center [280, 51] width 63 height 13
click at [253, 25] on button "Очередь ( 1 )" at bounding box center [240, 27] width 41 height 8
click at [268, 25] on button "Задания ( 1 )" at bounding box center [281, 27] width 41 height 8
click at [236, 70] on img at bounding box center [234, 77] width 25 height 14
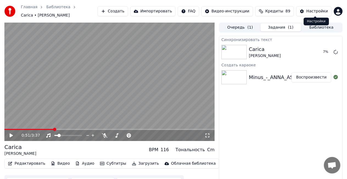
click at [316, 9] on div "Настройки" at bounding box center [318, 11] width 22 height 5
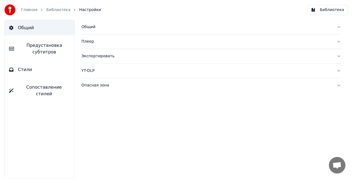
click at [30, 10] on link "Главная" at bounding box center [29, 9] width 16 height 5
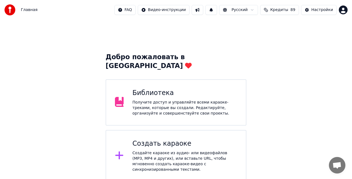
click at [190, 139] on div "Создать караоке" at bounding box center [185, 143] width 105 height 9
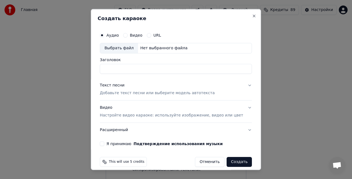
click at [129, 48] on div "Выбрать файл" at bounding box center [119, 48] width 38 height 10
type input "**********"
click at [122, 85] on div "Текст песни" at bounding box center [112, 84] width 25 height 5
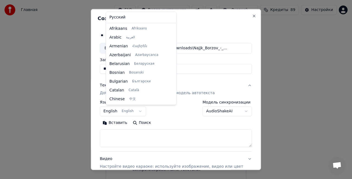
click at [142, 112] on body "**********" at bounding box center [176, 90] width 352 height 181
select select "**"
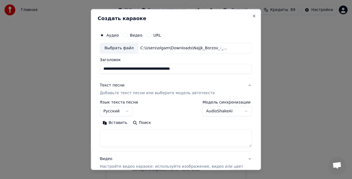
click at [130, 137] on textarea at bounding box center [176, 138] width 152 height 18
paste textarea "**********"
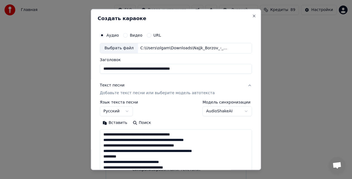
scroll to position [254, 0]
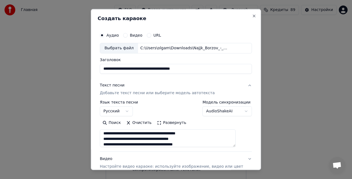
click at [181, 122] on button "Развернуть" at bounding box center [171, 122] width 35 height 9
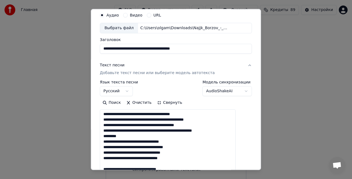
scroll to position [27, 0]
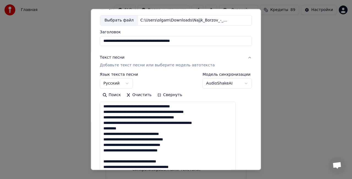
drag, startPoint x: 132, startPoint y: 125, endPoint x: 102, endPoint y: 126, distance: 30.5
click at [102, 126] on div "**********" at bounding box center [176, 89] width 170 height 161
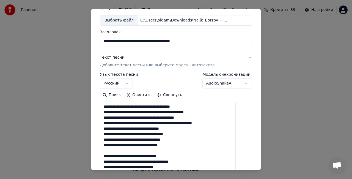
scroll to position [0, 0]
drag, startPoint x: 117, startPoint y: 151, endPoint x: 118, endPoint y: 140, distance: 11.3
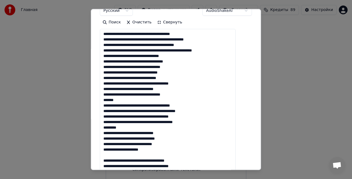
scroll to position [110, 0]
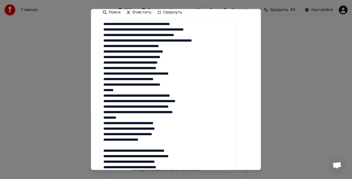
drag, startPoint x: 133, startPoint y: 89, endPoint x: 73, endPoint y: 90, distance: 59.4
click at [73, 90] on body "**********" at bounding box center [176, 90] width 352 height 181
click at [133, 89] on textarea at bounding box center [168, 156] width 136 height 274
drag, startPoint x: 128, startPoint y: 89, endPoint x: 101, endPoint y: 86, distance: 27.0
click at [101, 86] on div "**********" at bounding box center [176, 89] width 170 height 161
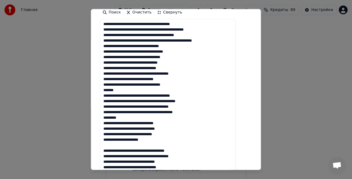
click at [126, 91] on textarea at bounding box center [168, 156] width 136 height 274
drag, startPoint x: 127, startPoint y: 90, endPoint x: 106, endPoint y: 90, distance: 21.2
click at [106, 90] on textarea at bounding box center [168, 156] width 136 height 274
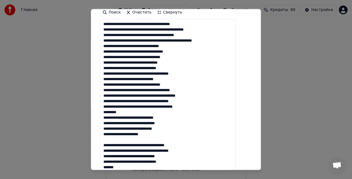
drag, startPoint x: 133, startPoint y: 111, endPoint x: 100, endPoint y: 112, distance: 32.5
click at [100, 112] on div "**********" at bounding box center [176, 89] width 170 height 161
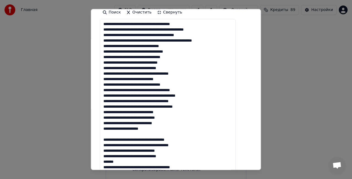
drag, startPoint x: 120, startPoint y: 132, endPoint x: 118, endPoint y: 128, distance: 4.9
click at [120, 131] on textarea at bounding box center [168, 156] width 136 height 274
click at [122, 133] on textarea at bounding box center [168, 156] width 136 height 274
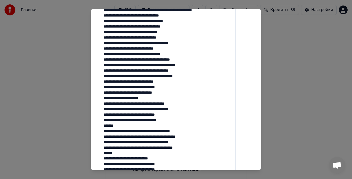
scroll to position [165, 0]
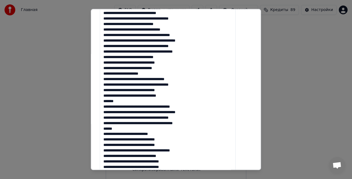
drag, startPoint x: 118, startPoint y: 100, endPoint x: 88, endPoint y: 101, distance: 30.2
click at [90, 101] on body "**********" at bounding box center [176, 90] width 352 height 181
click at [126, 101] on textarea at bounding box center [168, 101] width 136 height 274
drag, startPoint x: 126, startPoint y: 101, endPoint x: 114, endPoint y: 100, distance: 12.1
click at [115, 100] on textarea at bounding box center [168, 101] width 136 height 274
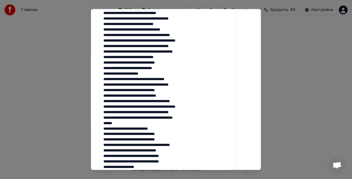
drag, startPoint x: 128, startPoint y: 122, endPoint x: 109, endPoint y: 122, distance: 19.0
click at [109, 122] on textarea at bounding box center [168, 101] width 136 height 274
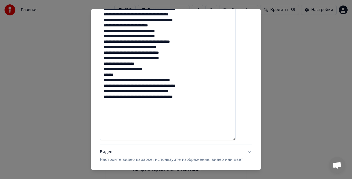
scroll to position [275, 0]
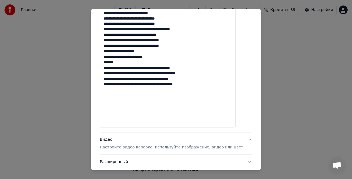
drag, startPoint x: 135, startPoint y: 62, endPoint x: 107, endPoint y: 63, distance: 27.5
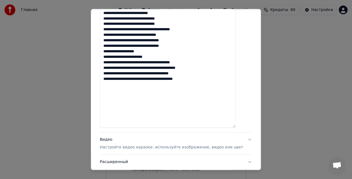
drag, startPoint x: 153, startPoint y: 95, endPoint x: 191, endPoint y: 84, distance: 38.8
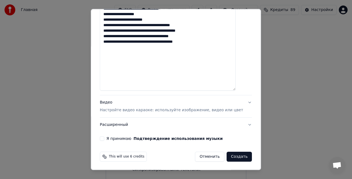
type textarea "**********"
click at [133, 100] on div "Видео Настройте видео караоке: используйте изображение, видео или цвет" at bounding box center [171, 106] width 143 height 13
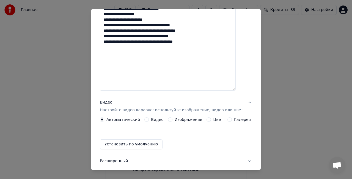
scroll to position [41, 0]
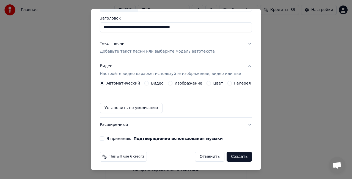
click at [192, 85] on div "Автоматический Видео Изображение Цвет Галерея Установить по умолчанию" at bounding box center [176, 97] width 152 height 32
click at [192, 83] on label "Изображение" at bounding box center [189, 83] width 28 height 4
click at [172, 83] on button "Изображение" at bounding box center [170, 83] width 4 height 4
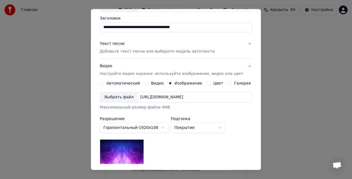
click at [131, 100] on div "Выбрать файл" at bounding box center [119, 97] width 38 height 10
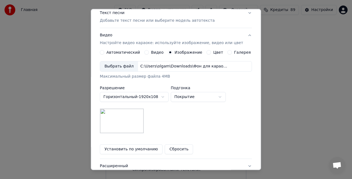
scroll to position [113, 0]
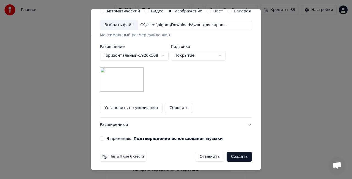
click at [104, 138] on button "Я принимаю Подтверждение использования музыки" at bounding box center [102, 138] width 4 height 4
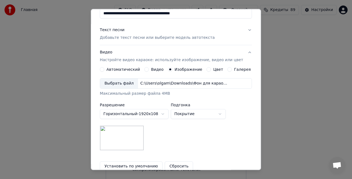
scroll to position [0, 0]
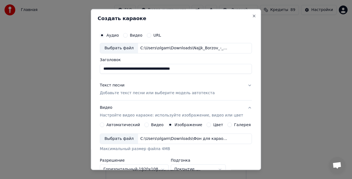
click at [242, 84] on button "Текст песни Добавьте текст песни или выберите модель автотекста" at bounding box center [176, 89] width 152 height 22
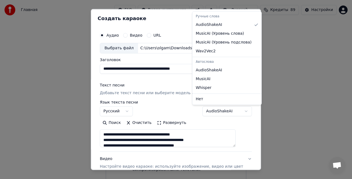
click at [238, 110] on body "**********" at bounding box center [176, 90] width 352 height 181
select select "**********"
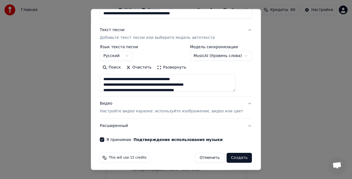
scroll to position [56, 0]
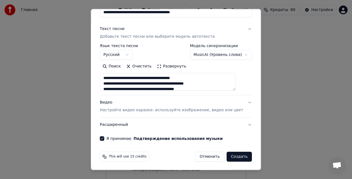
click at [232, 155] on button "Создать" at bounding box center [239, 156] width 25 height 10
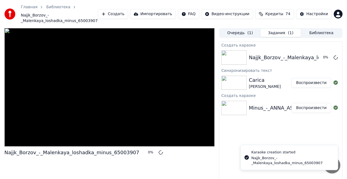
click at [264, 76] on div "Carica" at bounding box center [265, 80] width 32 height 8
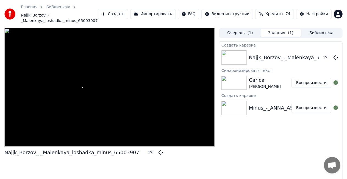
click at [315, 78] on button "Воспроизвести" at bounding box center [312, 83] width 40 height 10
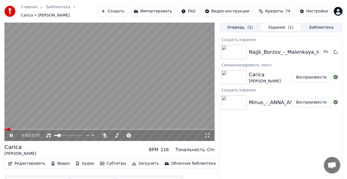
click at [16, 129] on span at bounding box center [109, 129] width 210 height 1
click at [42, 125] on video at bounding box center [109, 82] width 210 height 118
drag, startPoint x: 49, startPoint y: 126, endPoint x: 56, endPoint y: 125, distance: 6.9
click at [51, 126] on video at bounding box center [109, 82] width 210 height 118
click at [60, 129] on span at bounding box center [109, 129] width 210 height 1
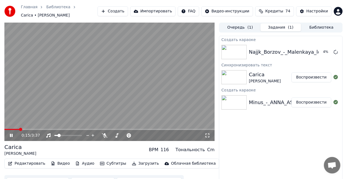
click at [63, 126] on video at bounding box center [109, 82] width 210 height 118
click at [35, 162] on button "Редактировать" at bounding box center [27, 163] width 42 height 8
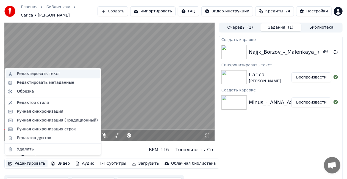
click at [52, 73] on div "Редактировать текст" at bounding box center [38, 73] width 43 height 5
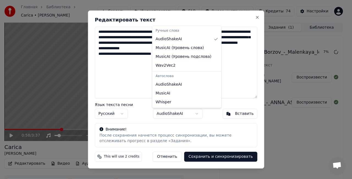
click at [191, 117] on body "Главная Библиотека Carica • [PERSON_NAME] Создать Импортировать FAQ Видео-инстр…" at bounding box center [173, 89] width 347 height 179
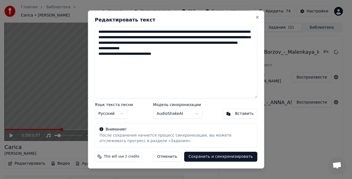
drag, startPoint x: 160, startPoint y: 62, endPoint x: 92, endPoint y: 28, distance: 76.8
click at [92, 28] on div "**********" at bounding box center [176, 89] width 176 height 158
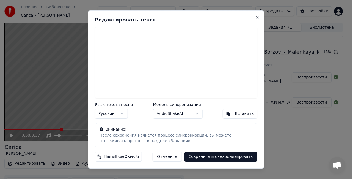
click at [130, 54] on textarea at bounding box center [176, 62] width 162 height 71
paste textarea "**********"
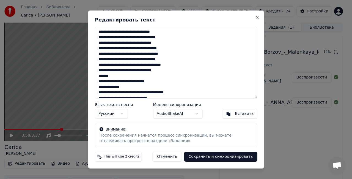
drag, startPoint x: 112, startPoint y: 77, endPoint x: 98, endPoint y: 78, distance: 14.3
click at [98, 78] on textarea at bounding box center [176, 62] width 162 height 71
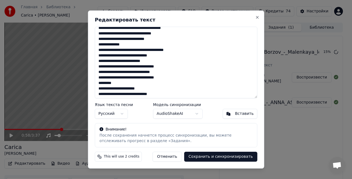
scroll to position [55, 0]
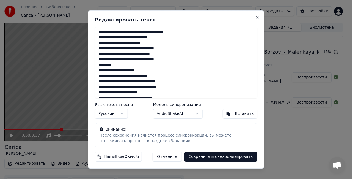
drag, startPoint x: 115, startPoint y: 65, endPoint x: 94, endPoint y: 65, distance: 21.5
click at [94, 65] on div "Редактировать текст Язык текста песни Русский Модель синхронизации AudioShakeAI…" at bounding box center [176, 89] width 176 height 158
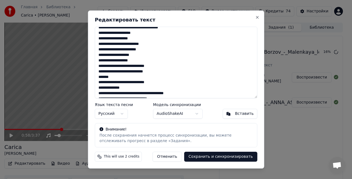
scroll to position [137, 0]
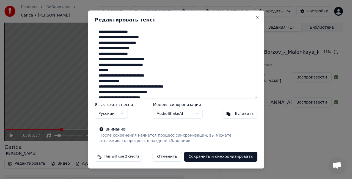
drag, startPoint x: 119, startPoint y: 70, endPoint x: 95, endPoint y: 70, distance: 24.5
click at [95, 70] on div "Редактировать текст Язык текста песни Русский Модель синхронизации AudioShakeAI…" at bounding box center [176, 89] width 176 height 158
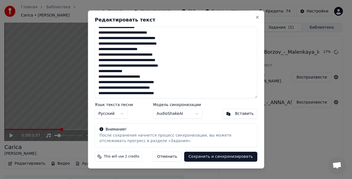
scroll to position [224, 0]
drag, startPoint x: 136, startPoint y: 72, endPoint x: 96, endPoint y: 70, distance: 39.9
click at [96, 70] on textarea at bounding box center [176, 62] width 162 height 71
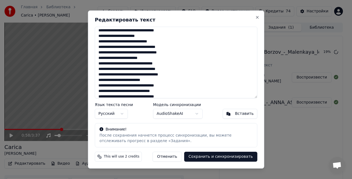
scroll to position [219, 0]
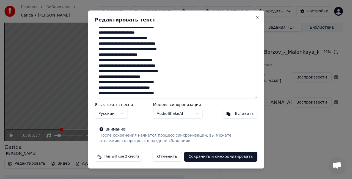
click at [183, 94] on textarea at bounding box center [176, 62] width 162 height 71
type textarea "**********"
click at [211, 155] on button "Сохранить и синхронизировать" at bounding box center [220, 156] width 73 height 10
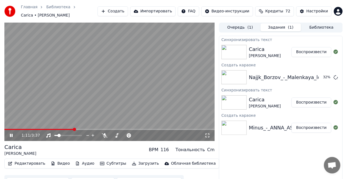
click at [12, 129] on span at bounding box center [39, 129] width 70 height 1
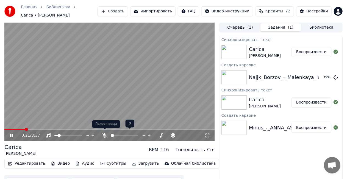
click at [105, 133] on icon at bounding box center [104, 135] width 5 height 4
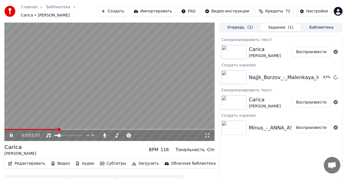
click at [62, 85] on video at bounding box center [109, 82] width 210 height 118
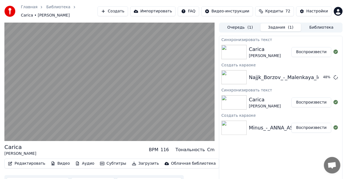
click at [83, 86] on video at bounding box center [109, 82] width 210 height 118
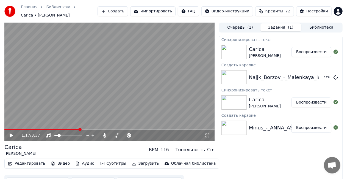
click at [232, 23] on button "Очередь ( 1 )" at bounding box center [240, 27] width 41 height 8
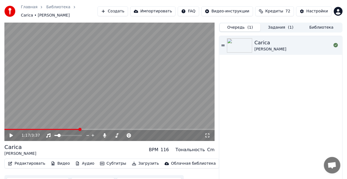
click at [288, 23] on button "Задания ( 1 )" at bounding box center [281, 27] width 41 height 8
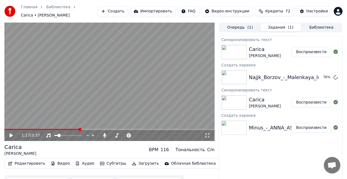
click at [273, 45] on div "Carica [PERSON_NAME]" at bounding box center [270, 51] width 43 height 13
drag, startPoint x: 15, startPoint y: 133, endPoint x: 18, endPoint y: 131, distance: 3.1
click at [16, 133] on icon at bounding box center [15, 135] width 13 height 4
click at [103, 125] on video at bounding box center [109, 82] width 210 height 118
click at [106, 130] on div "1:19 / 3:37" at bounding box center [109, 135] width 210 height 11
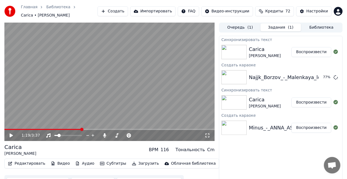
click at [106, 129] on span at bounding box center [109, 129] width 210 height 1
click at [10, 133] on icon at bounding box center [11, 135] width 3 height 4
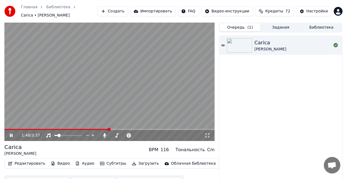
click at [238, 24] on button "Очередь ( 1 )" at bounding box center [240, 27] width 41 height 8
click at [270, 41] on div "Carica" at bounding box center [271, 43] width 32 height 8
click at [64, 129] on span at bounding box center [109, 129] width 210 height 1
click at [267, 23] on button "Задания" at bounding box center [281, 27] width 41 height 8
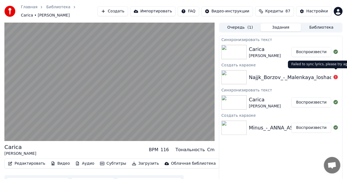
click at [335, 75] on icon at bounding box center [336, 77] width 4 height 4
click at [319, 75] on div "Najjk_Borzov_-_Malenkaya_loshadka_minus_65003907" at bounding box center [316, 77] width 135 height 8
click at [269, 78] on div "Najjk_Borzov_-_Malenkaya_loshadka_minus_65003907" at bounding box center [316, 77] width 135 height 8
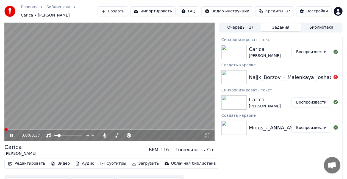
click at [267, 48] on div "Carica" at bounding box center [265, 49] width 32 height 8
click at [272, 74] on div "Najjk_Borzov_-_Malenkaya_loshadka_minus_65003907" at bounding box center [316, 77] width 135 height 8
click at [267, 105] on div "[PERSON_NAME]" at bounding box center [265, 105] width 32 height 5
click at [286, 118] on div "Minus_-_ANNA_ASTI_-_Carica_minus_76450813 Воспроизвести" at bounding box center [280, 127] width 123 height 19
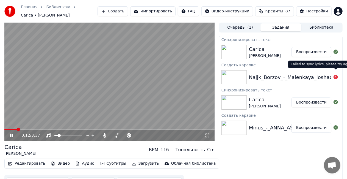
click at [339, 74] on div at bounding box center [336, 77] width 9 height 7
click at [337, 75] on icon at bounding box center [336, 77] width 4 height 4
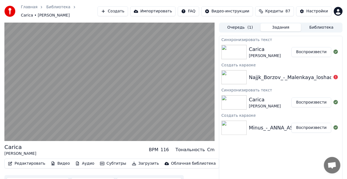
click at [337, 75] on icon at bounding box center [336, 77] width 4 height 4
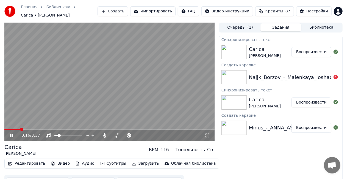
click at [27, 8] on link "Главная" at bounding box center [29, 6] width 16 height 5
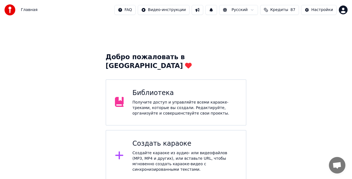
click at [171, 139] on div "Создать караоке" at bounding box center [185, 143] width 105 height 9
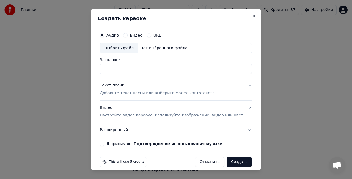
click at [128, 48] on div "Выбрать файл" at bounding box center [119, 48] width 38 height 10
type input "**********"
click at [129, 93] on p "Добавьте текст песни или выберите модель автотекста" at bounding box center [157, 92] width 115 height 5
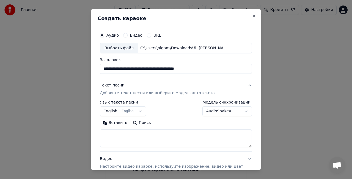
click at [132, 112] on button "English English" at bounding box center [123, 111] width 46 height 10
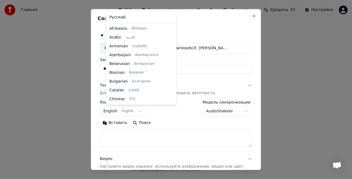
scroll to position [44, 0]
select select "**"
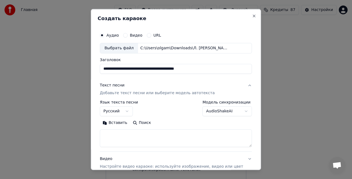
click at [123, 136] on textarea at bounding box center [176, 138] width 152 height 18
paste textarea "**********"
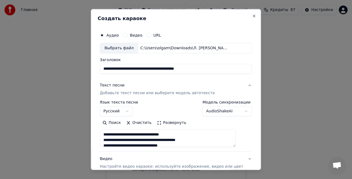
scroll to position [298, 0]
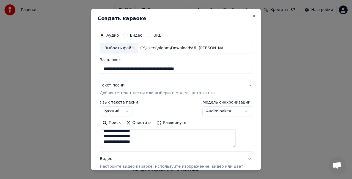
click at [177, 124] on button "Развернуть" at bounding box center [171, 122] width 35 height 9
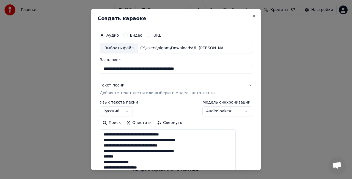
scroll to position [0, 0]
drag, startPoint x: 126, startPoint y: 155, endPoint x: 97, endPoint y: 152, distance: 29.3
click at [97, 152] on div "**********" at bounding box center [176, 89] width 170 height 161
drag, startPoint x: 116, startPoint y: 156, endPoint x: 109, endPoint y: 156, distance: 7.4
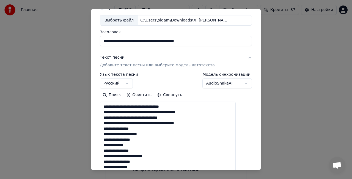
scroll to position [55, 0]
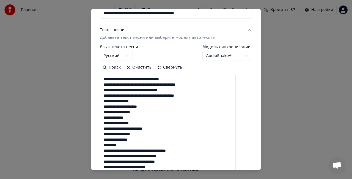
drag, startPoint x: 128, startPoint y: 144, endPoint x: 107, endPoint y: 142, distance: 21.0
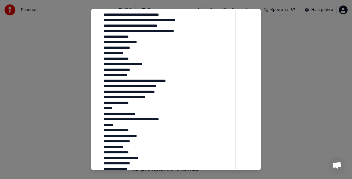
scroll to position [137, 0]
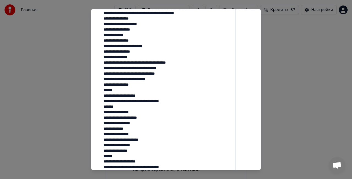
drag, startPoint x: 123, startPoint y: 88, endPoint x: 110, endPoint y: 91, distance: 13.7
click at [110, 91] on textarea at bounding box center [168, 150] width 136 height 318
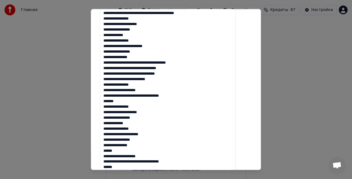
drag, startPoint x: 117, startPoint y: 102, endPoint x: 109, endPoint y: 102, distance: 8.0
click at [109, 102] on textarea at bounding box center [168, 150] width 136 height 318
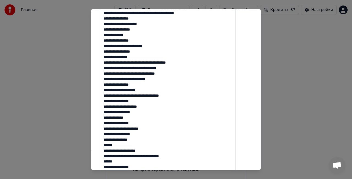
drag, startPoint x: 120, startPoint y: 145, endPoint x: 109, endPoint y: 144, distance: 11.0
click at [109, 144] on textarea at bounding box center [168, 150] width 136 height 318
drag, startPoint x: 126, startPoint y: 158, endPoint x: 108, endPoint y: 156, distance: 18.3
click at [108, 156] on textarea at bounding box center [168, 150] width 136 height 318
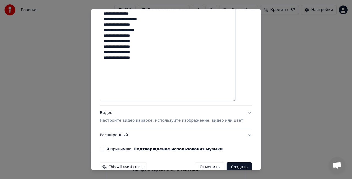
scroll to position [356, 0]
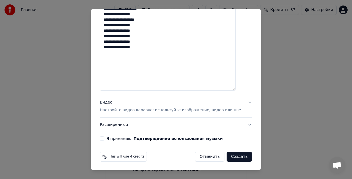
type textarea "**********"
click at [119, 101] on div "Видео Настройте видео караоке: используйте изображение, видео или цвет" at bounding box center [171, 106] width 143 height 13
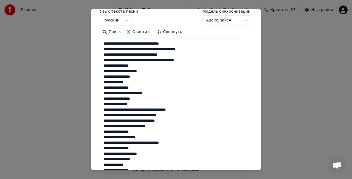
scroll to position [41, 0]
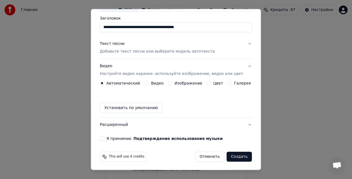
click at [182, 83] on label "Изображение" at bounding box center [189, 83] width 28 height 4
click at [172, 83] on button "Изображение" at bounding box center [170, 83] width 4 height 4
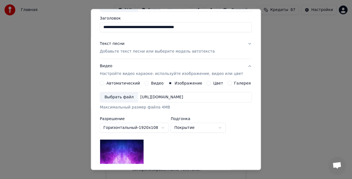
click at [116, 101] on div "Выбрать файл" at bounding box center [119, 97] width 38 height 10
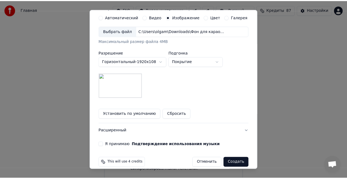
scroll to position [113, 0]
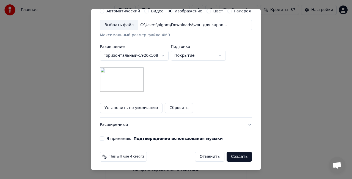
click at [104, 138] on button "Я принимаю Подтверждение использования музыки" at bounding box center [102, 138] width 4 height 4
click at [227, 156] on button "Создать" at bounding box center [239, 156] width 25 height 10
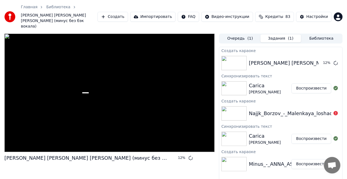
click at [269, 109] on div "Najjk_Borzov_-_Malenkaya_loshadka_minus_65003907" at bounding box center [316, 113] width 135 height 8
click at [195, 161] on div "[PERSON_NAME] [PERSON_NAME] [PERSON_NAME] (минус без бэк вокала) 17 %" at bounding box center [109, 116] width 210 height 165
